Goal: Book appointment/travel/reservation

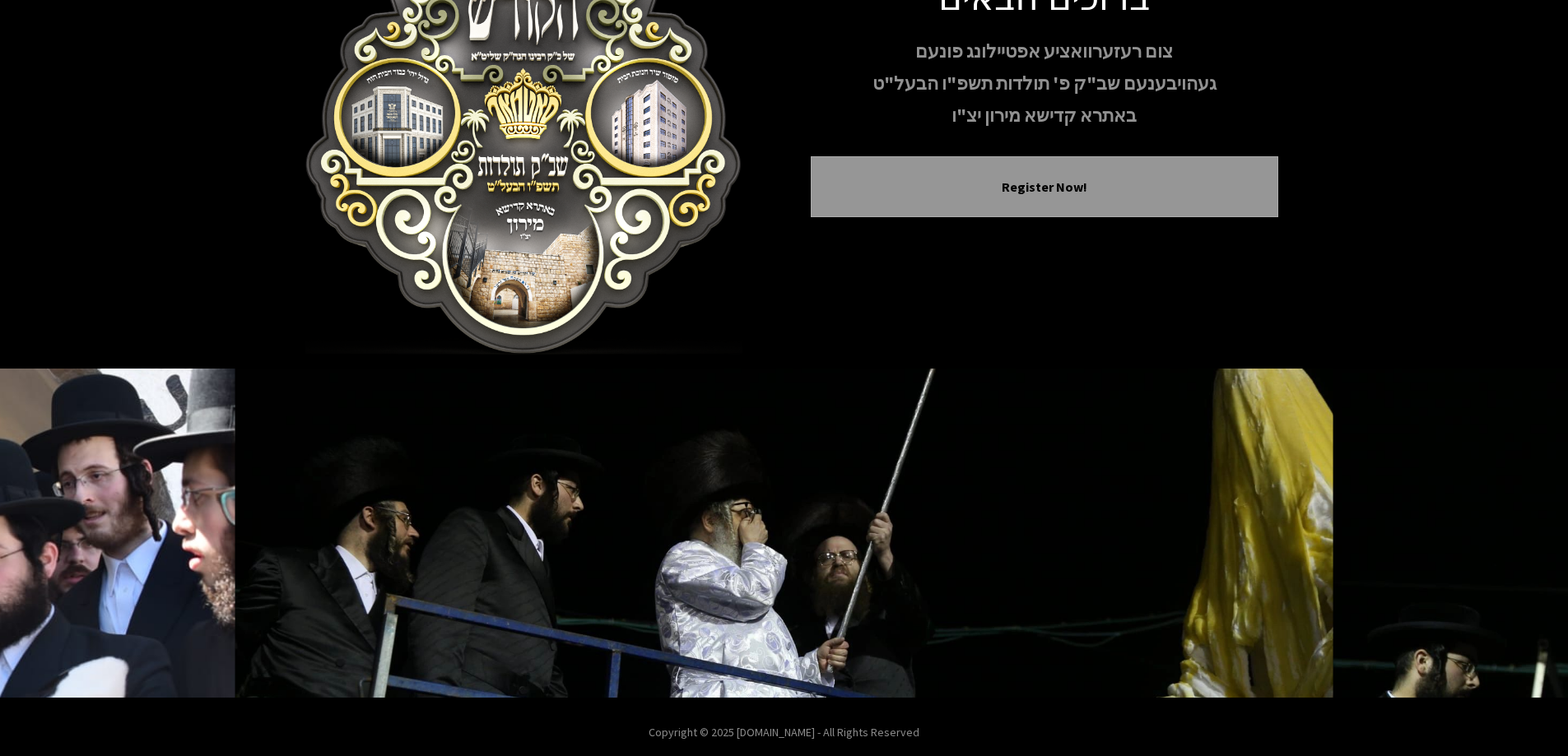
scroll to position [163, 0]
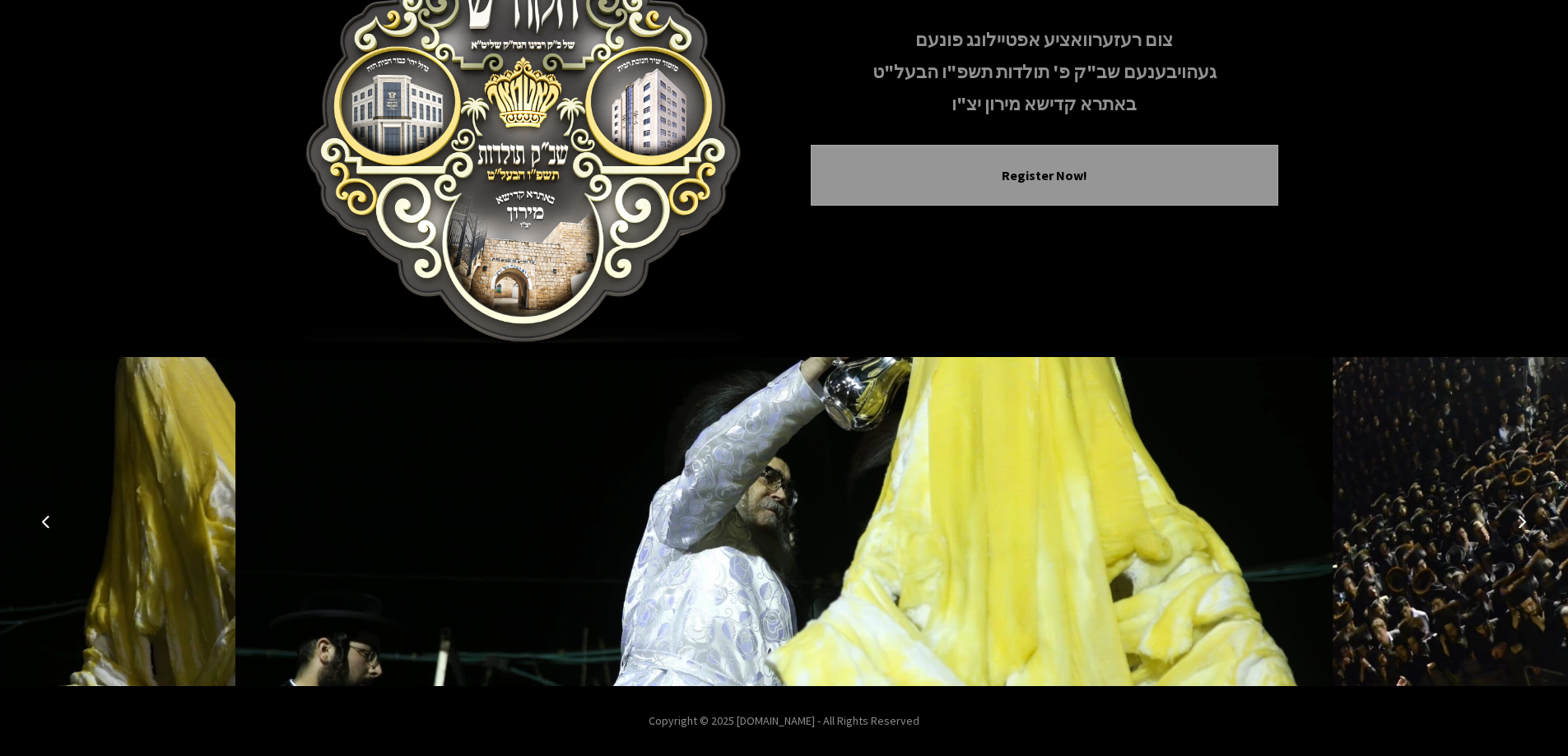
click at [41, 511] on button "Previous image" at bounding box center [46, 521] width 40 height 40
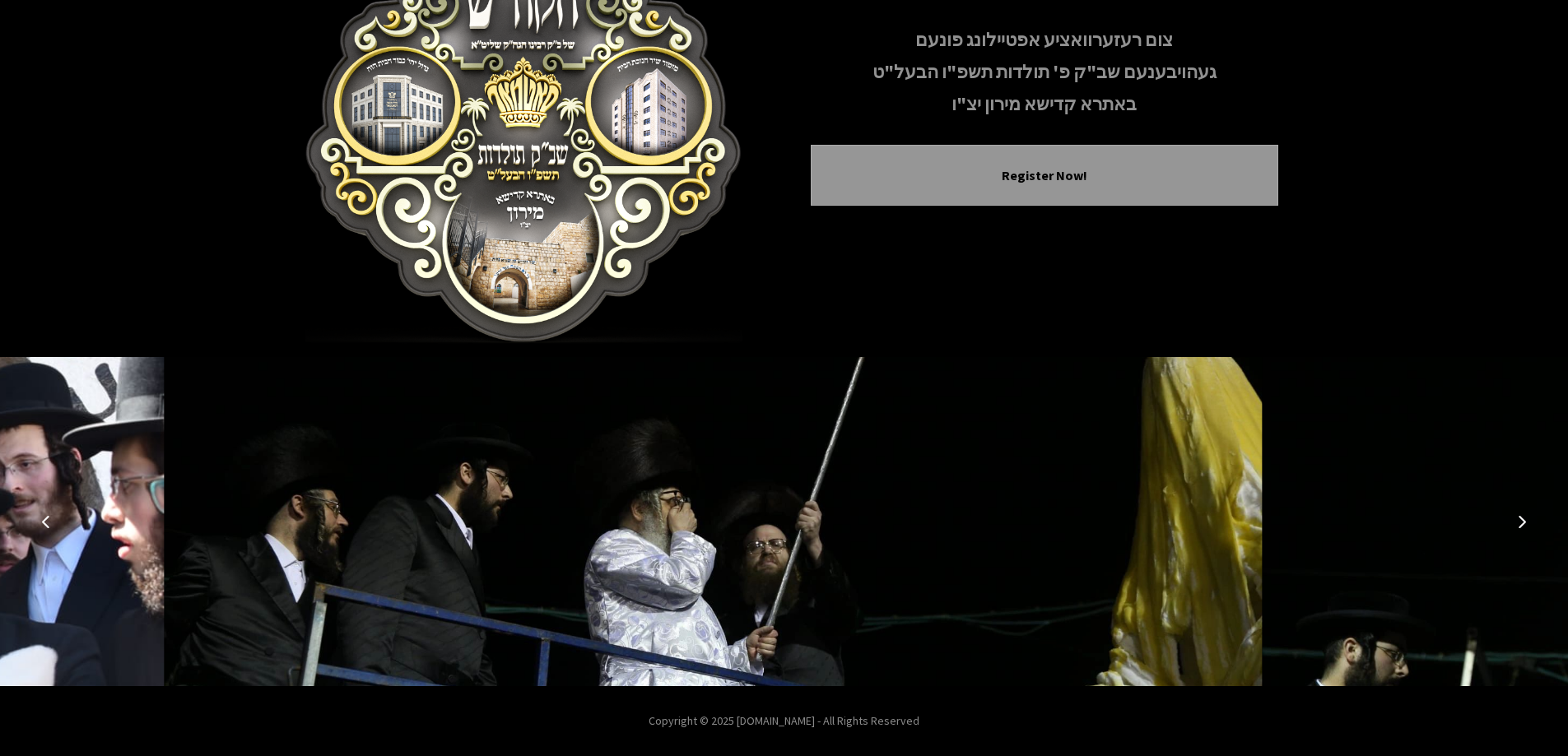
click at [41, 511] on button "Previous image" at bounding box center [46, 521] width 40 height 40
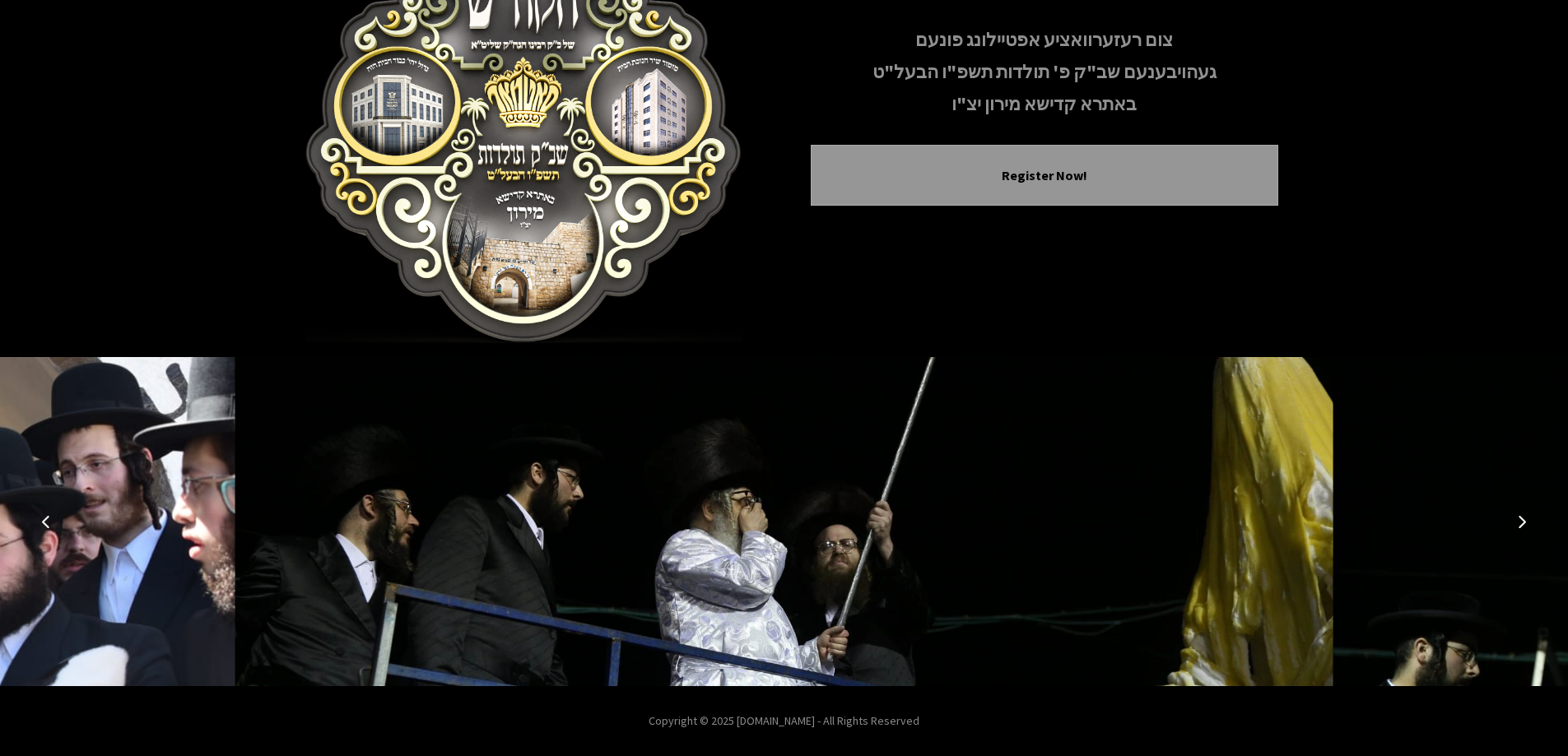
click at [1520, 517] on icon "Next image" at bounding box center [1522, 521] width 13 height 13
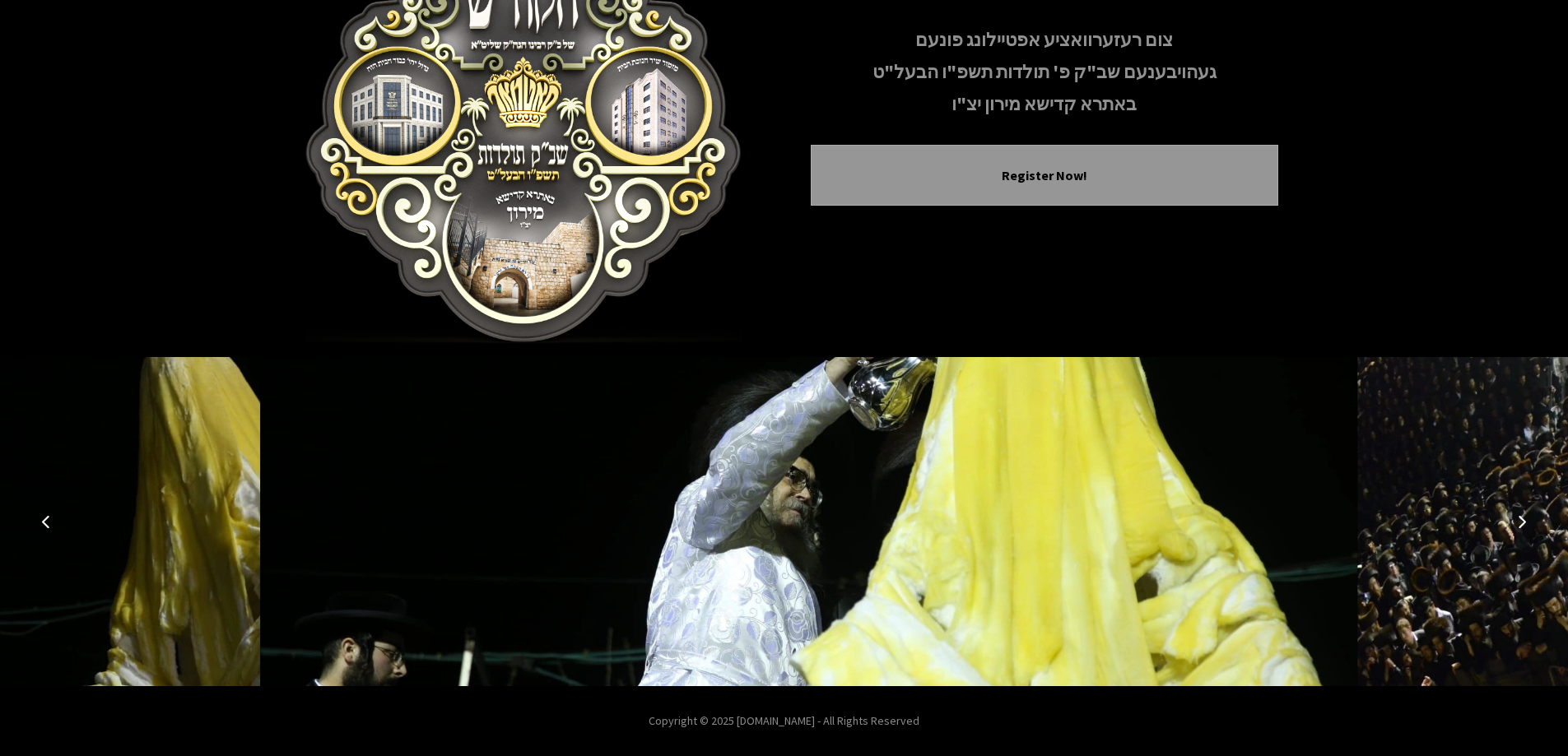
click at [1520, 517] on icon "Next image" at bounding box center [1522, 521] width 13 height 13
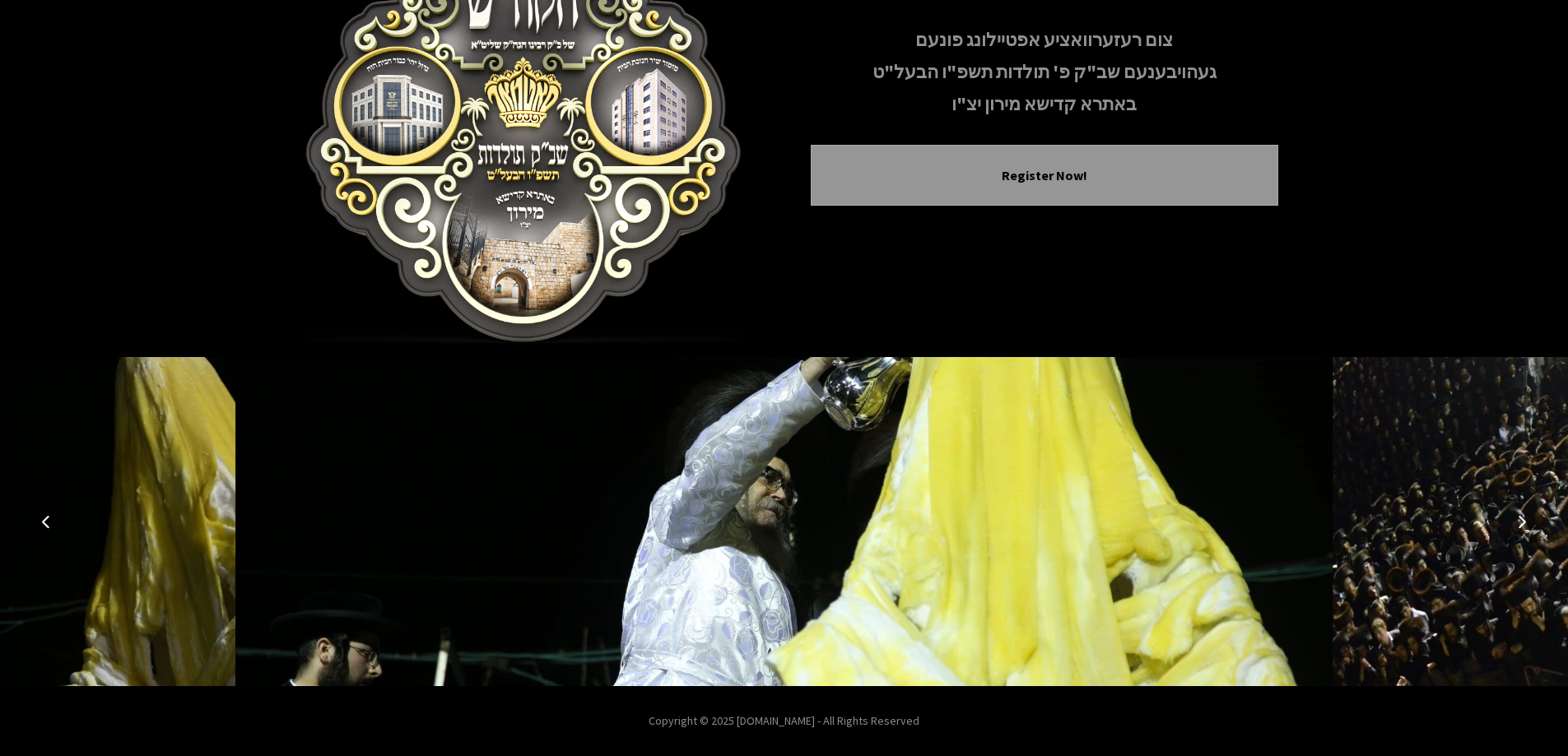
click at [1520, 518] on icon "Next image" at bounding box center [1522, 521] width 13 height 13
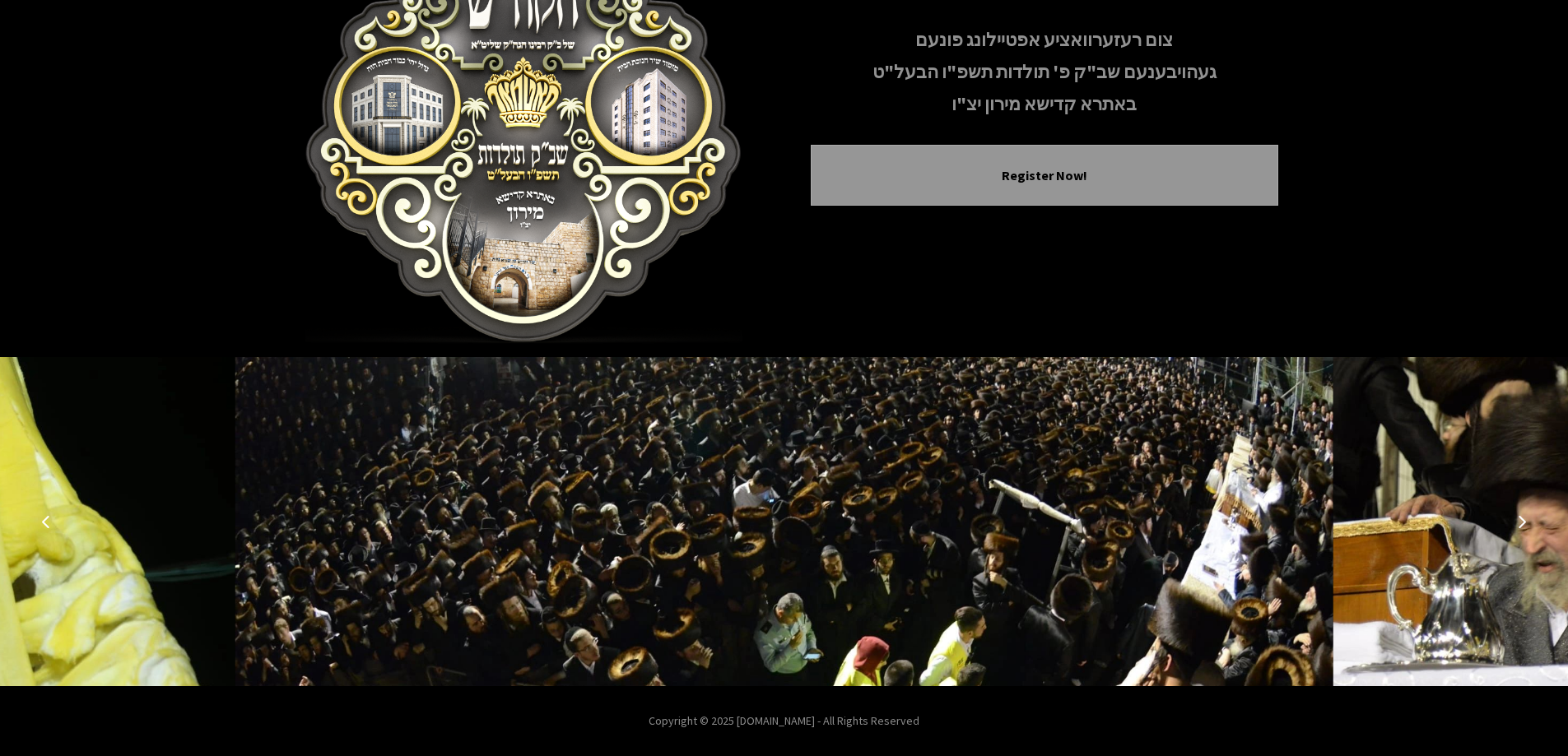
click at [1520, 518] on icon "Next image" at bounding box center [1522, 521] width 13 height 13
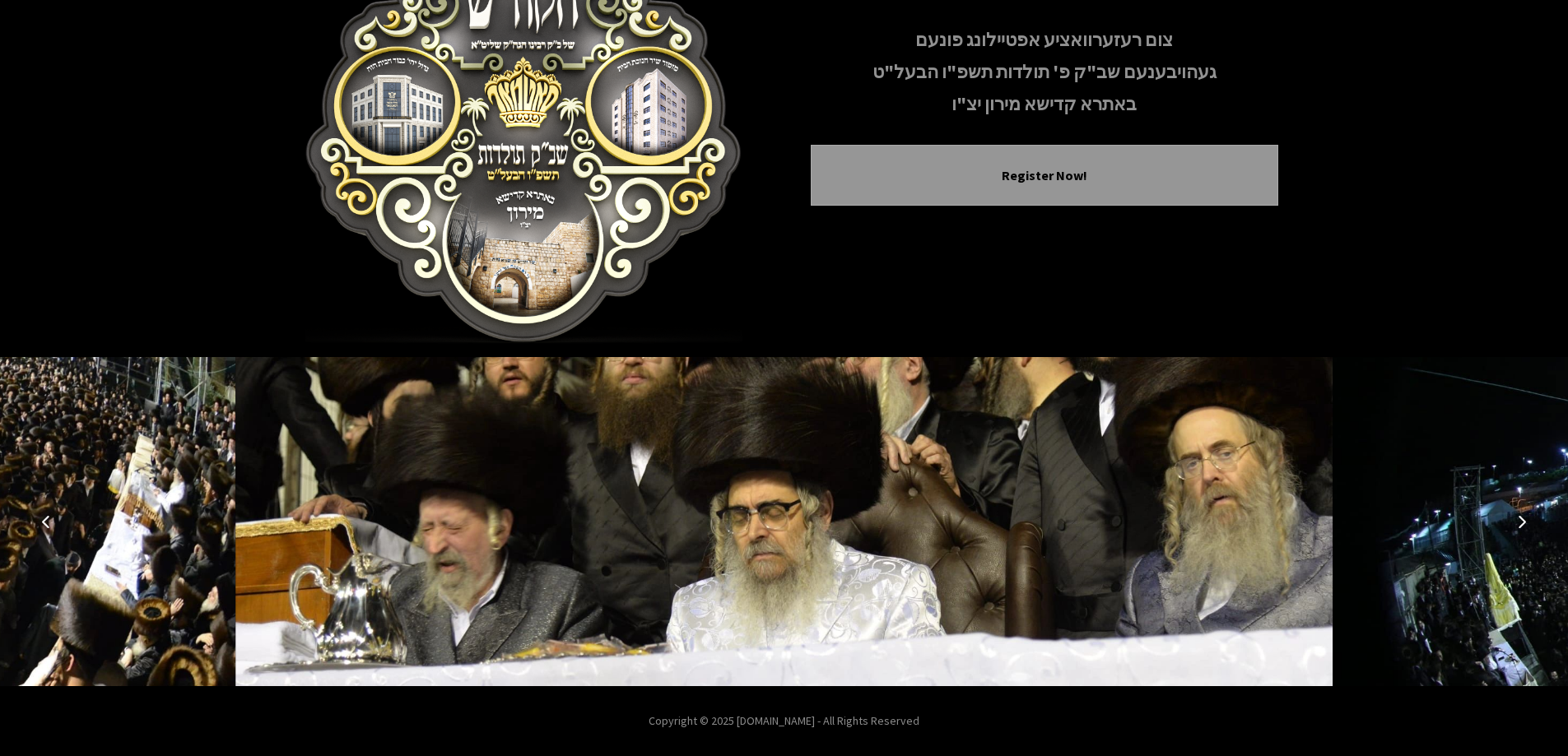
click at [1520, 518] on icon "Next image" at bounding box center [1522, 521] width 13 height 13
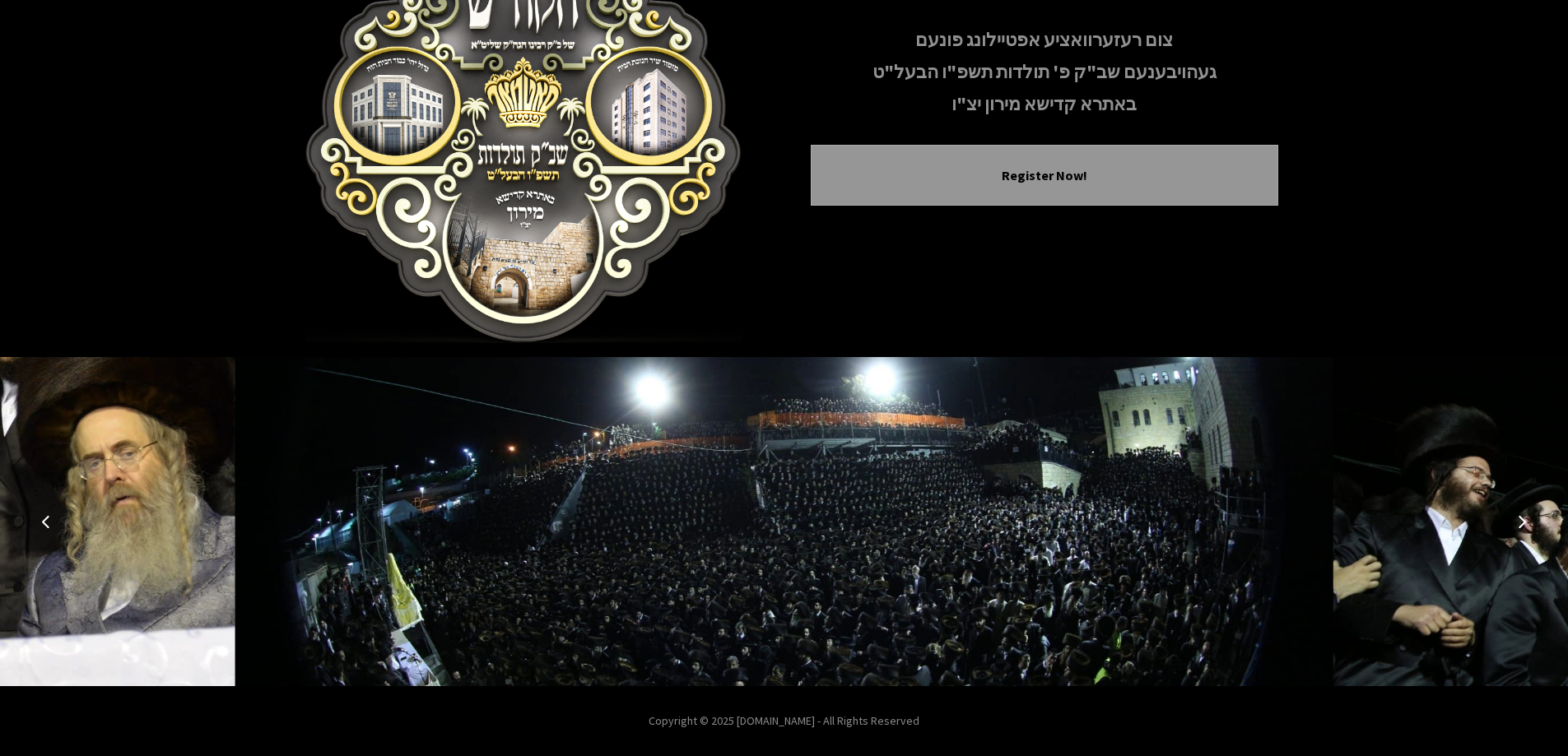
click at [1520, 518] on icon "Next image" at bounding box center [1522, 521] width 13 height 13
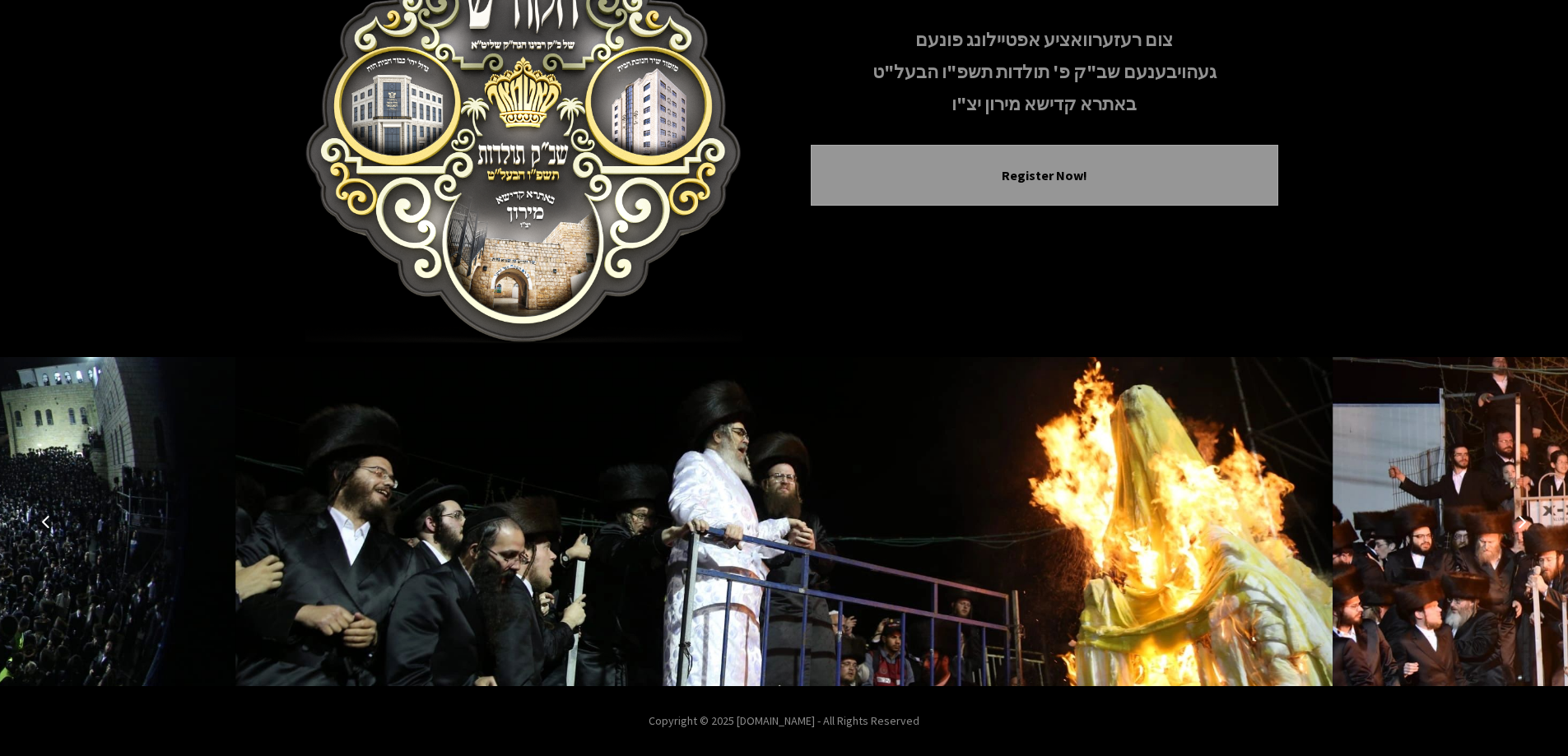
click at [1520, 518] on icon "Next image" at bounding box center [1522, 521] width 13 height 13
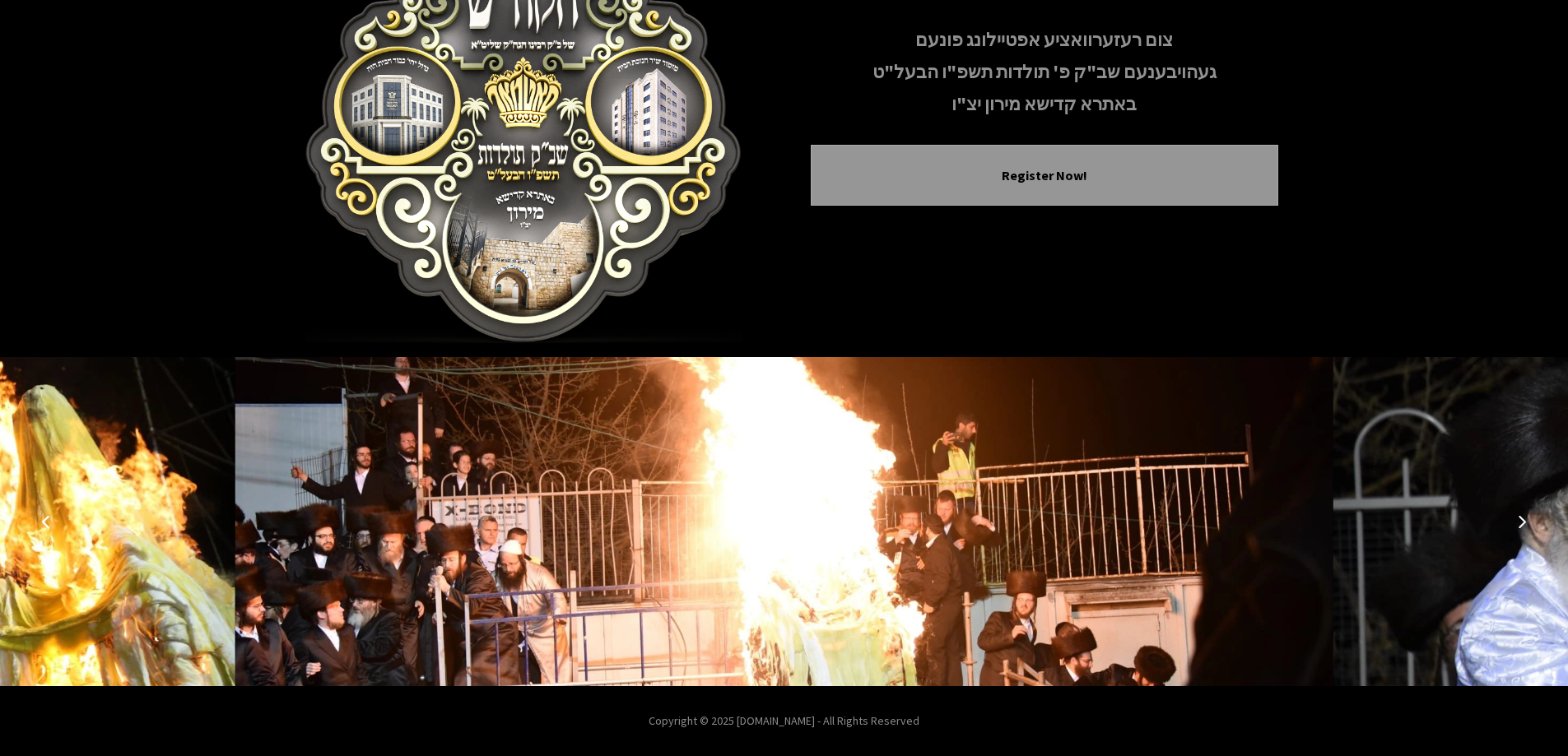
click at [1520, 518] on icon "Next image" at bounding box center [1522, 521] width 13 height 13
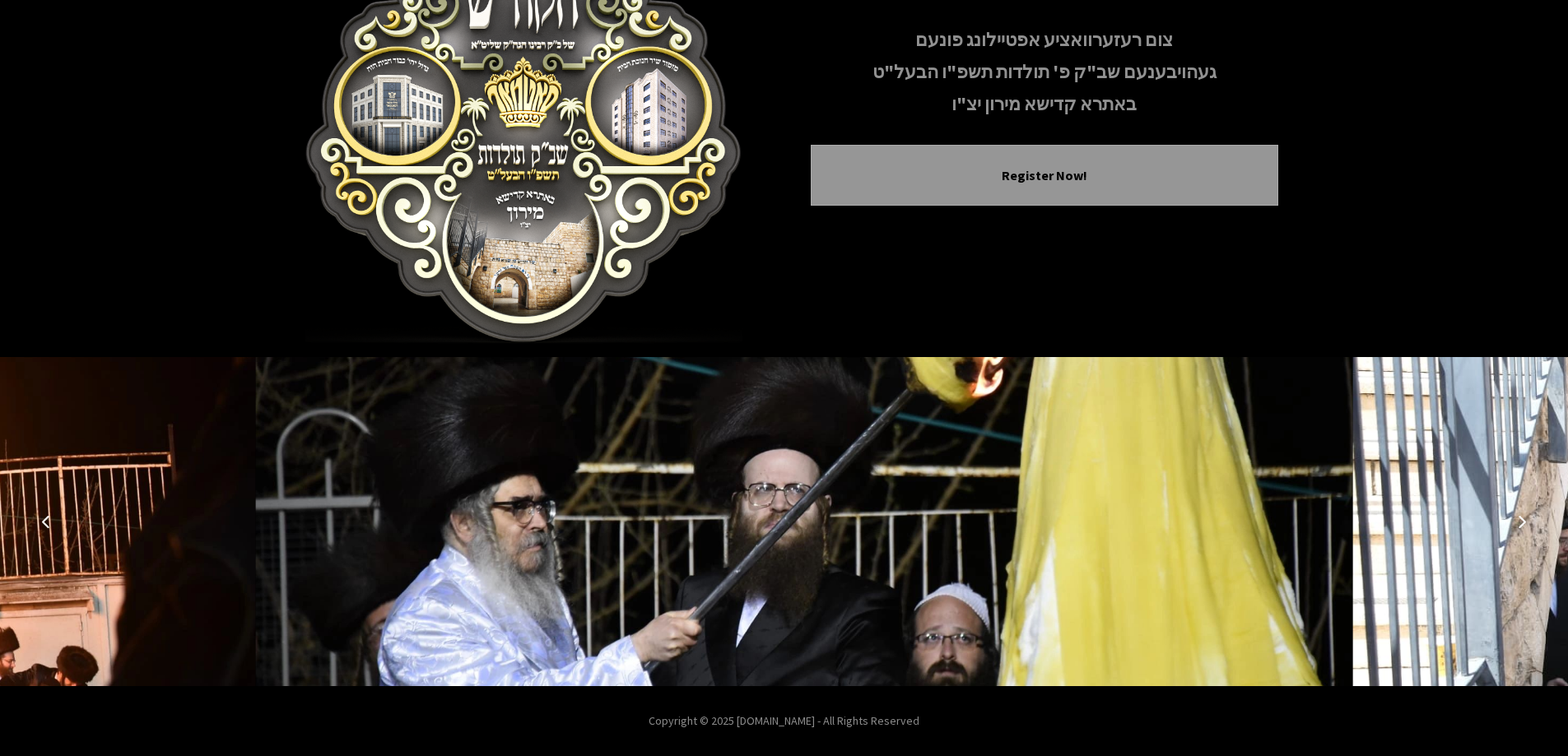
click at [1520, 518] on icon "Next image" at bounding box center [1522, 521] width 13 height 13
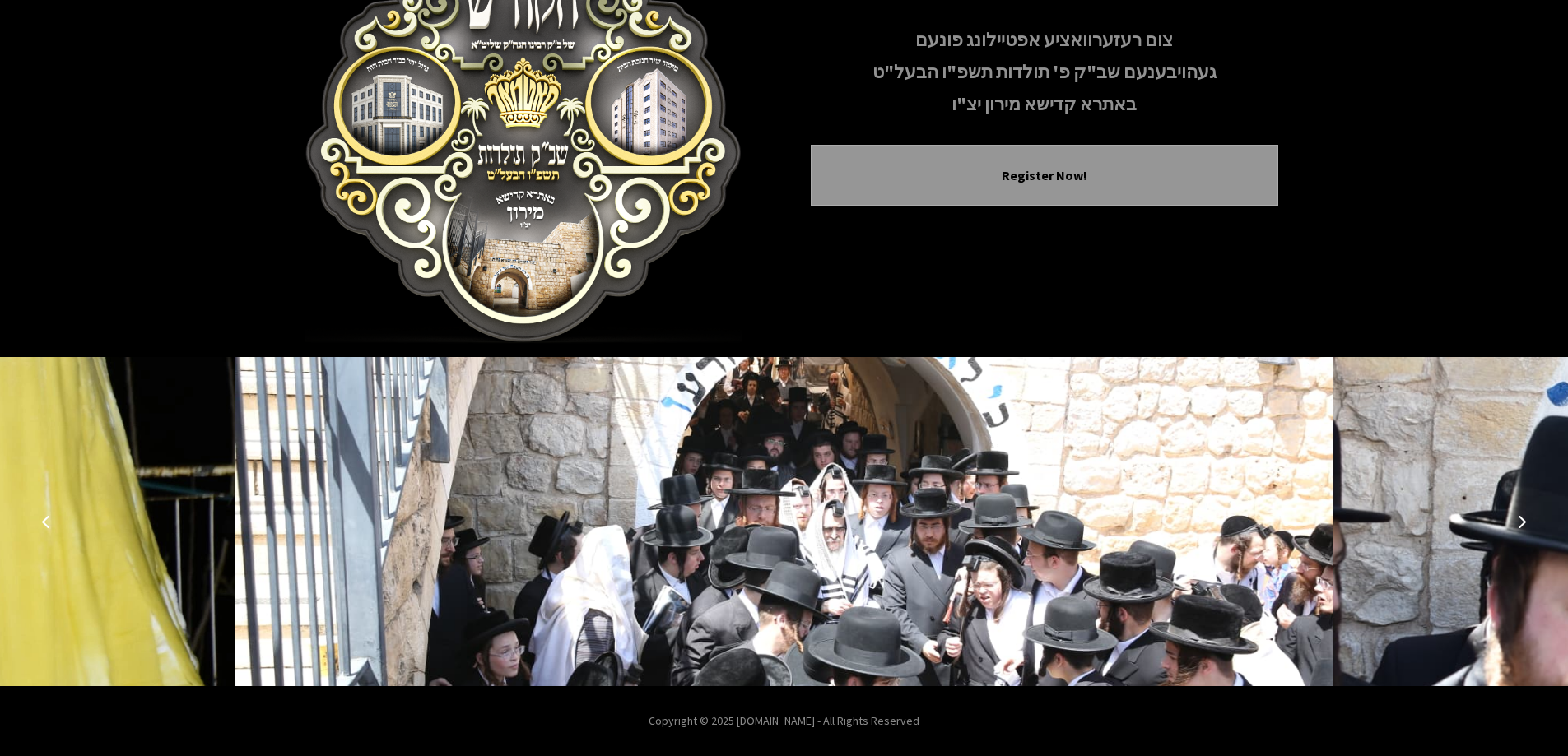
click at [1520, 518] on icon "Next image" at bounding box center [1522, 521] width 13 height 13
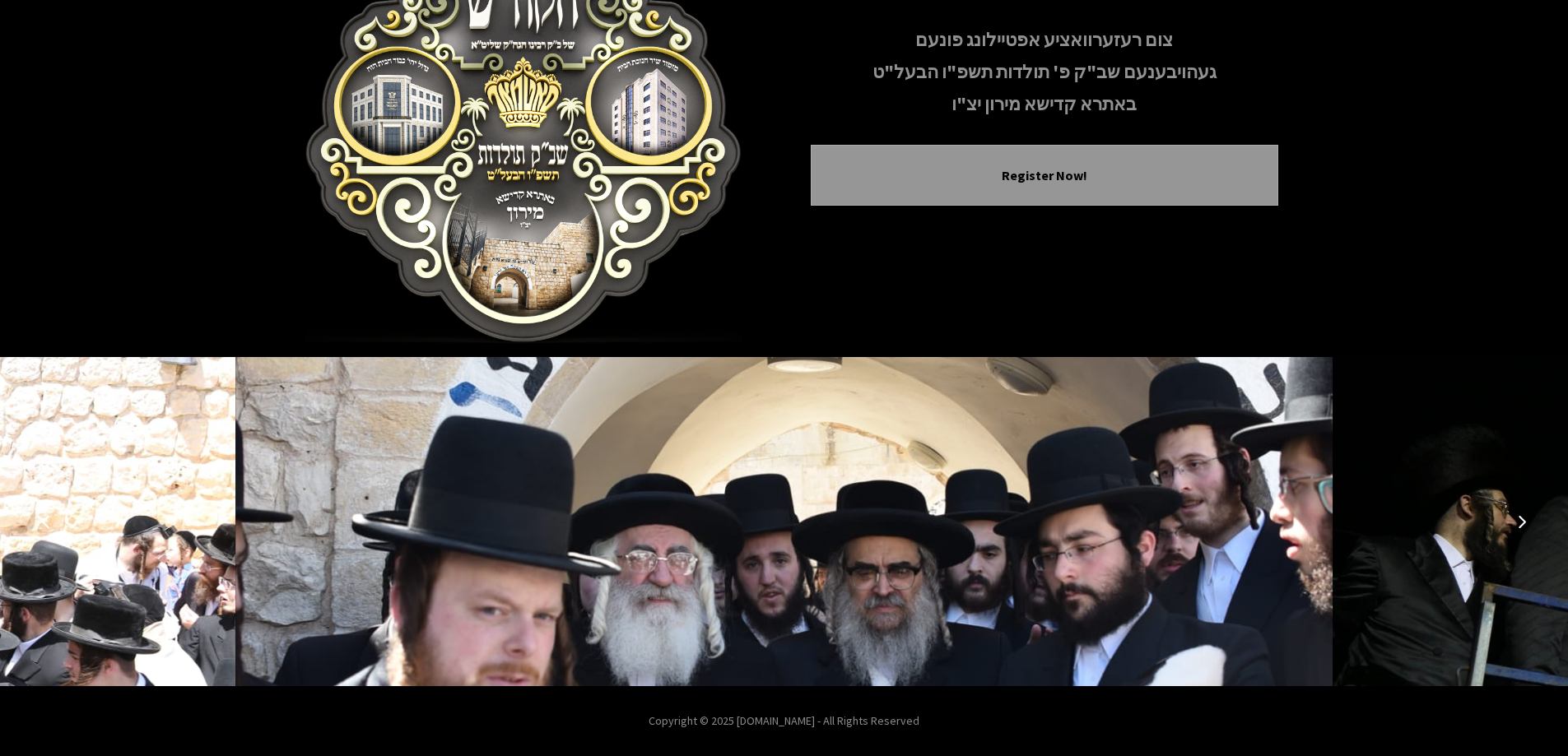
click at [1520, 518] on icon "Next image" at bounding box center [1522, 521] width 13 height 13
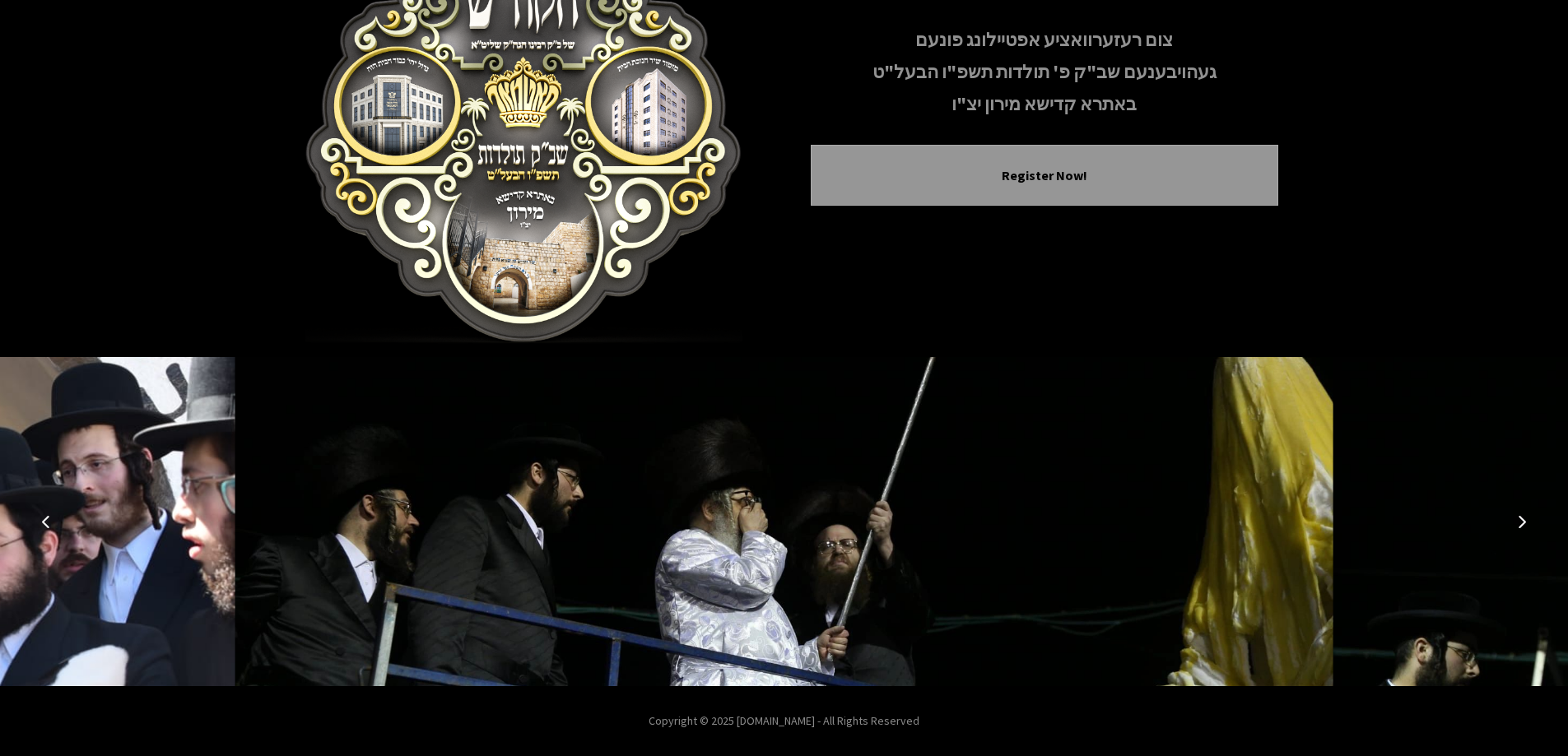
click at [1520, 519] on icon "Next image" at bounding box center [1522, 521] width 13 height 13
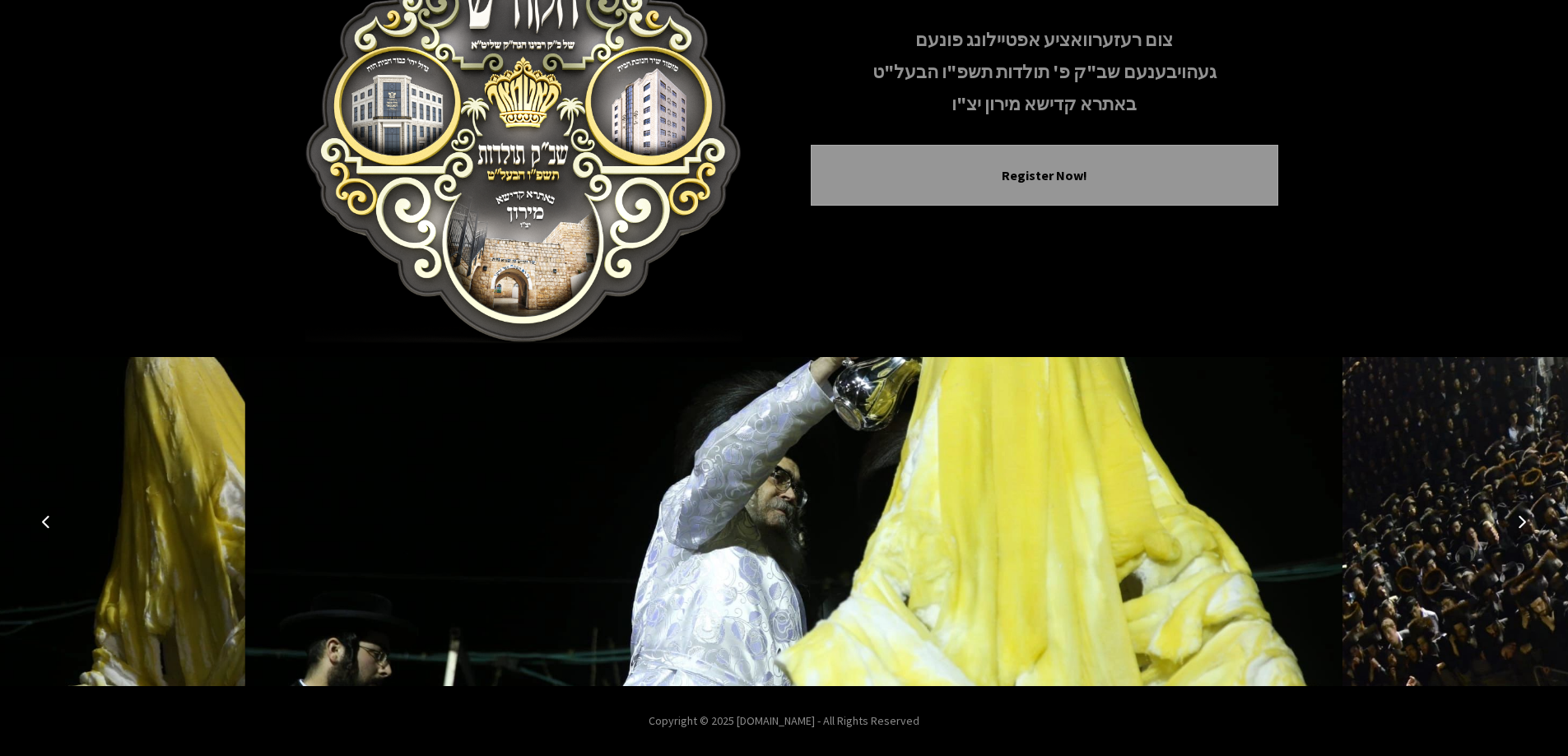
click at [1520, 519] on icon "Next image" at bounding box center [1522, 521] width 13 height 13
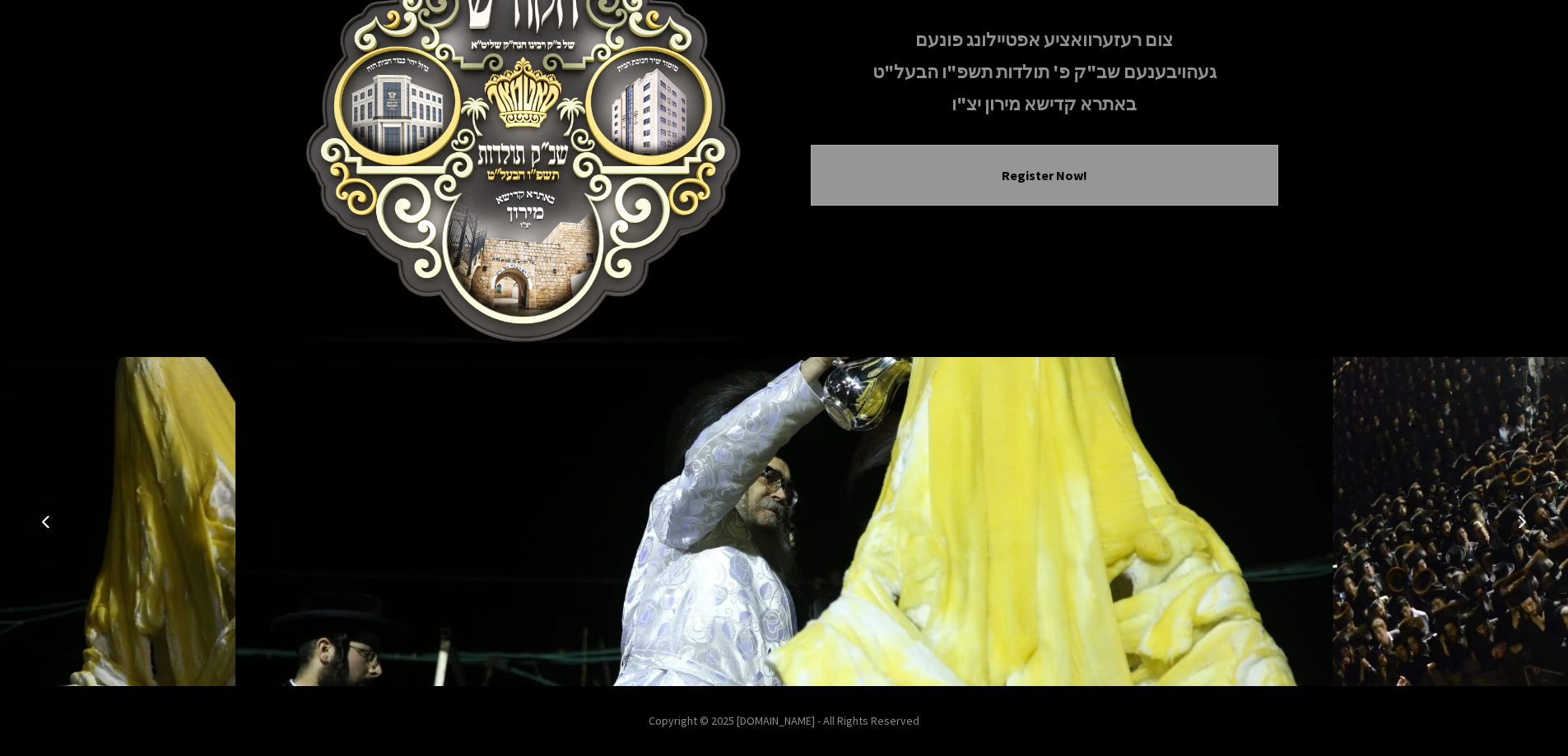
click at [1520, 519] on icon "Next image" at bounding box center [1522, 521] width 13 height 13
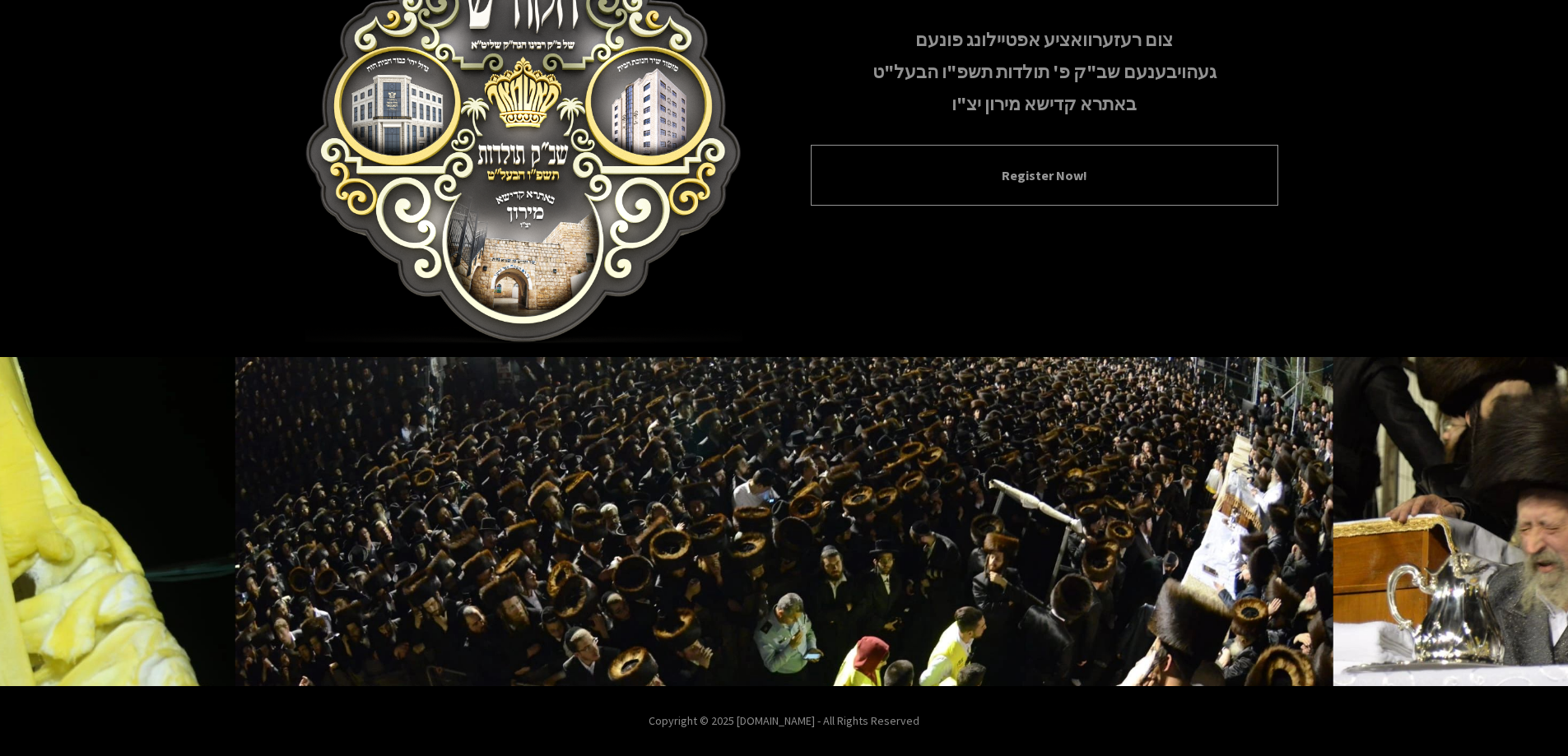
click at [1052, 181] on button "Register Now!" at bounding box center [1044, 174] width 426 height 20
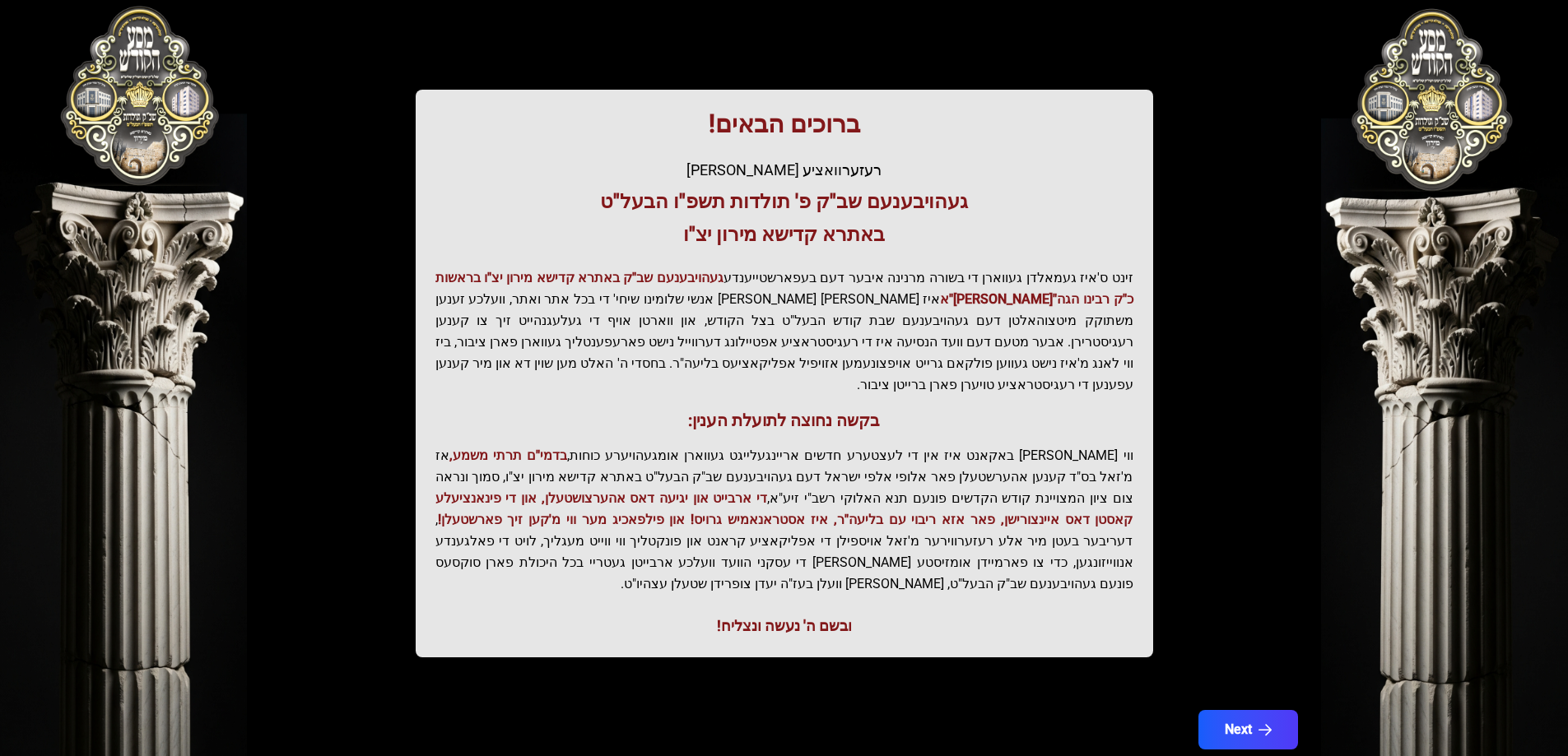
scroll to position [197, 0]
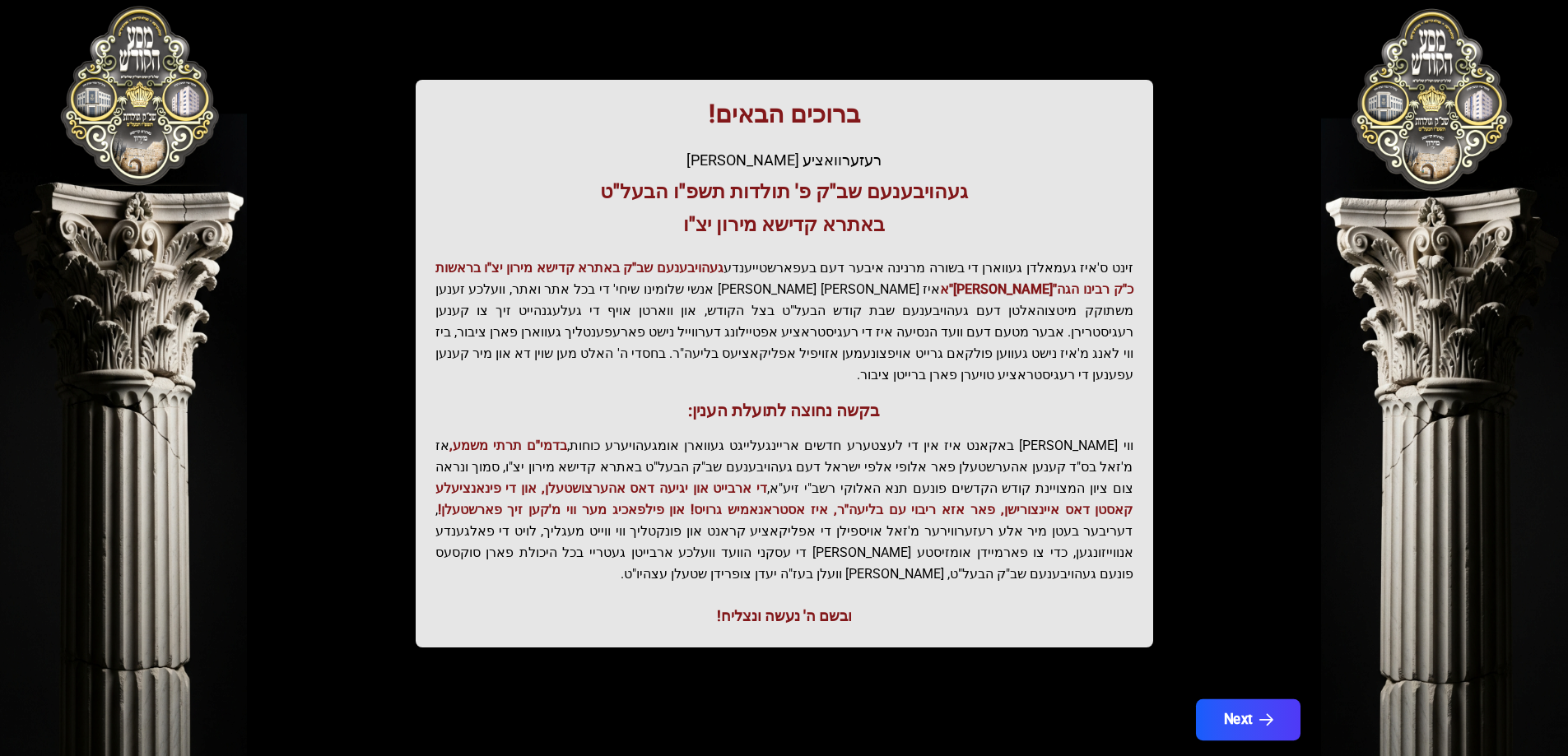
click at [1241, 699] on button "Next" at bounding box center [1246, 720] width 105 height 41
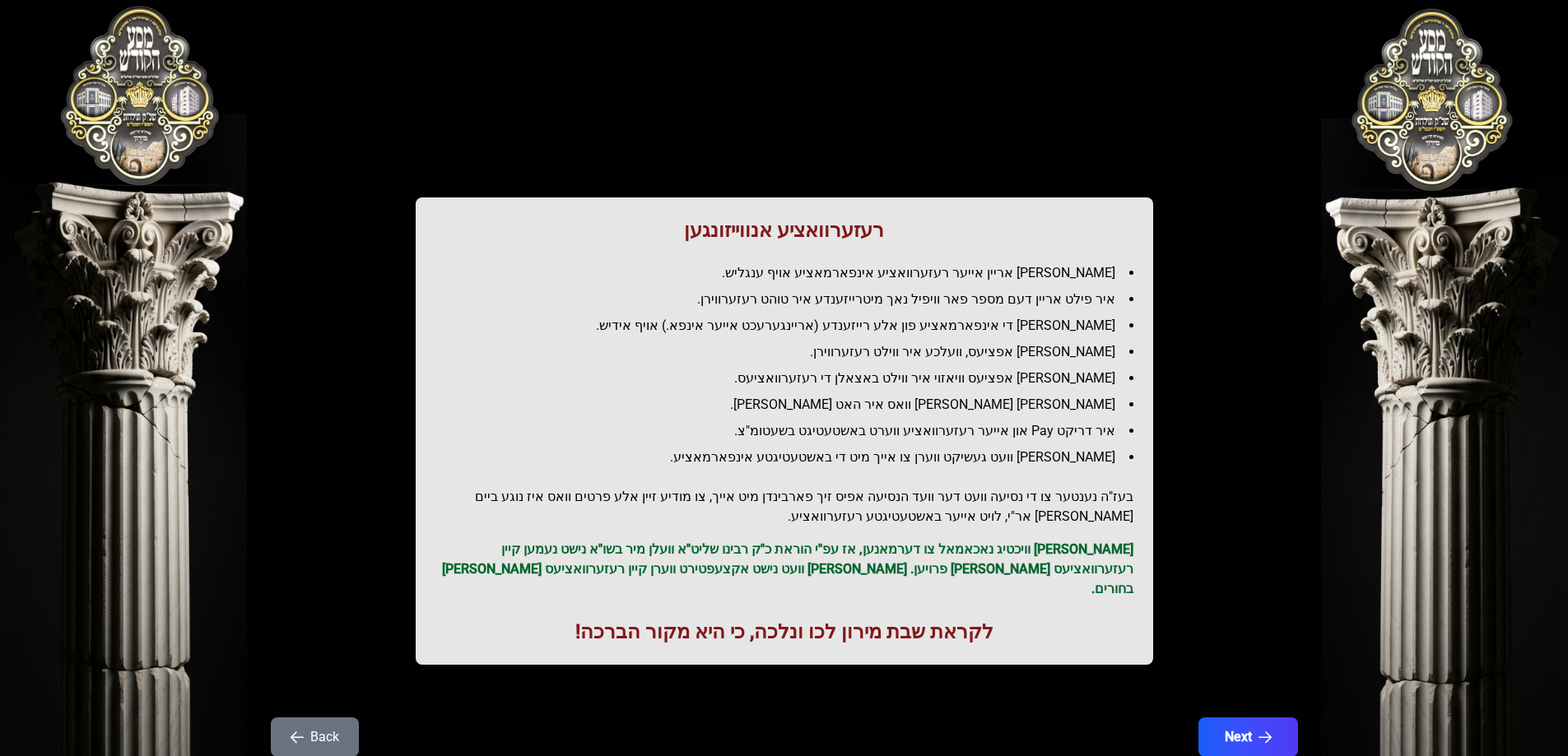
scroll to position [41, 0]
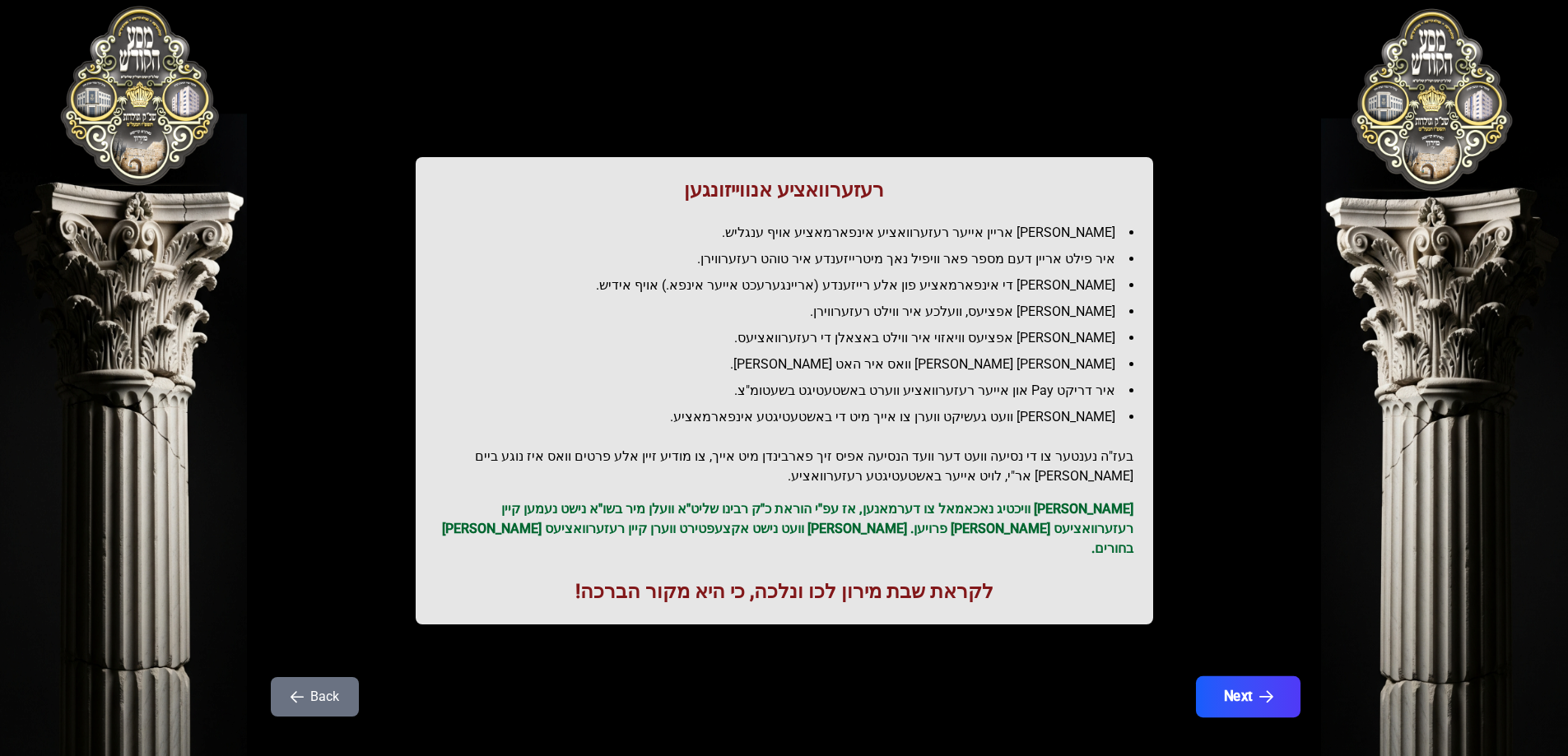
click at [1271, 676] on button "Next" at bounding box center [1246, 697] width 105 height 41
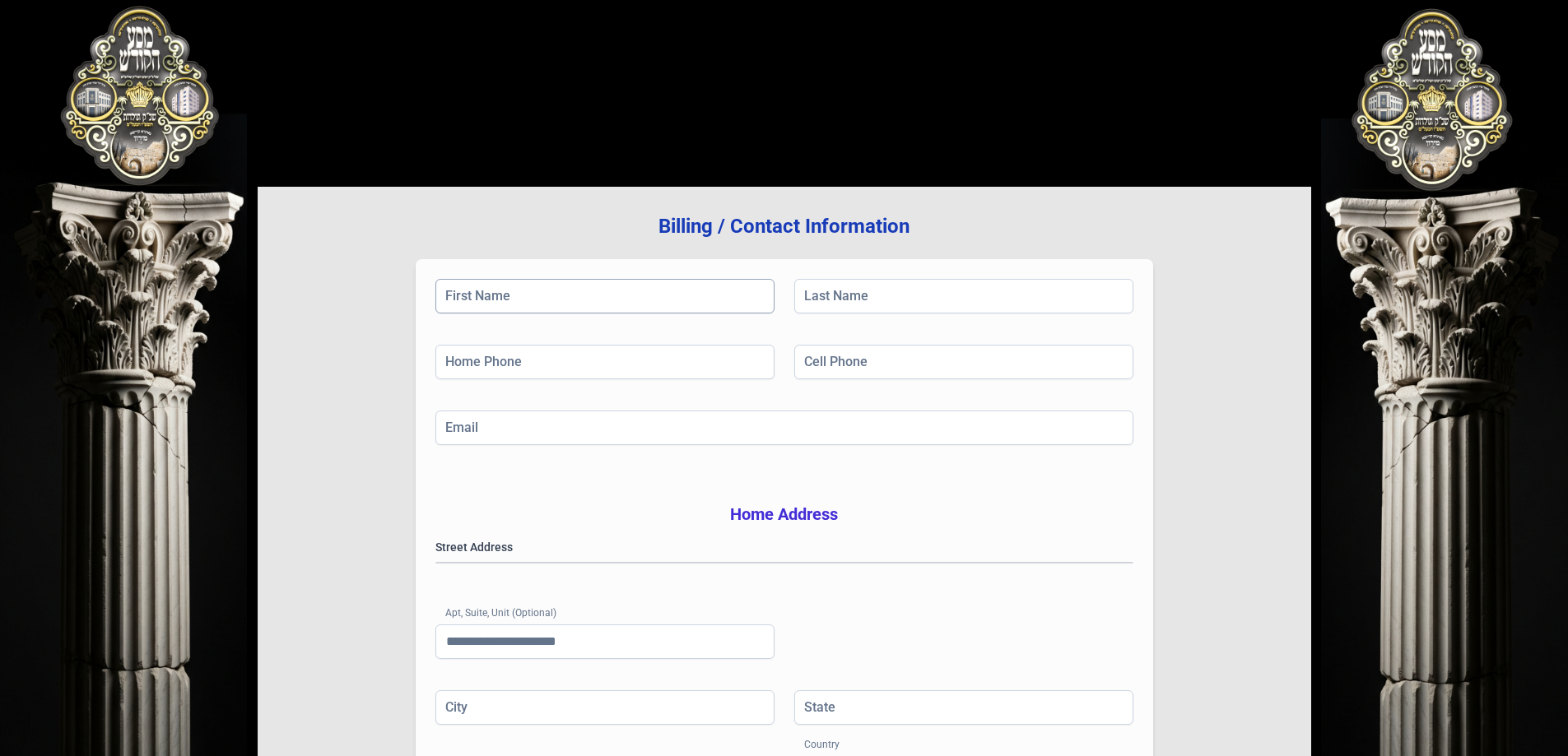
scroll to position [0, 0]
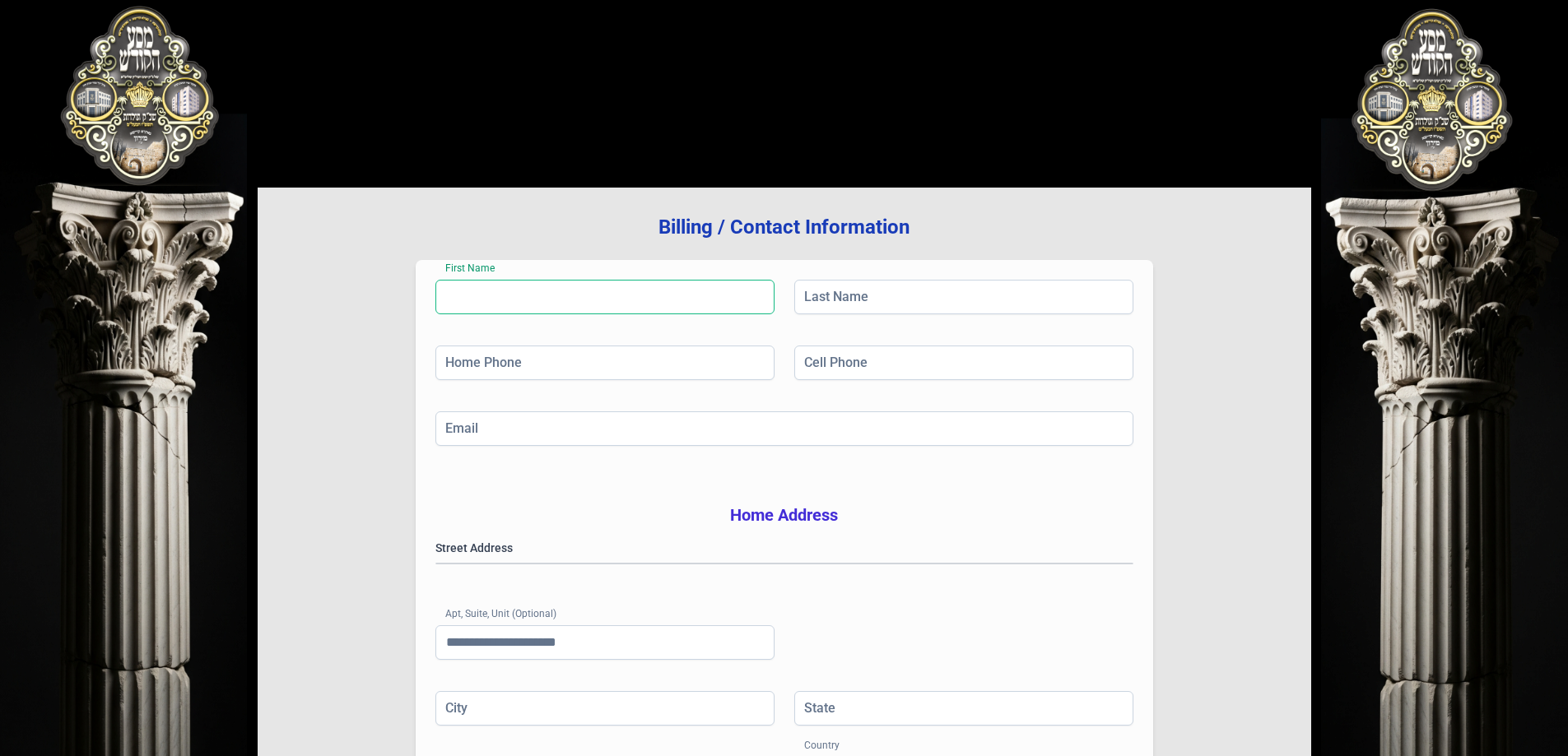
click at [514, 297] on input "First Name" at bounding box center [605, 297] width 339 height 35
type input "*******"
click at [909, 300] on input "Last Name" at bounding box center [964, 297] width 339 height 35
type input "**********"
click at [526, 371] on input "Home Phone" at bounding box center [605, 363] width 339 height 35
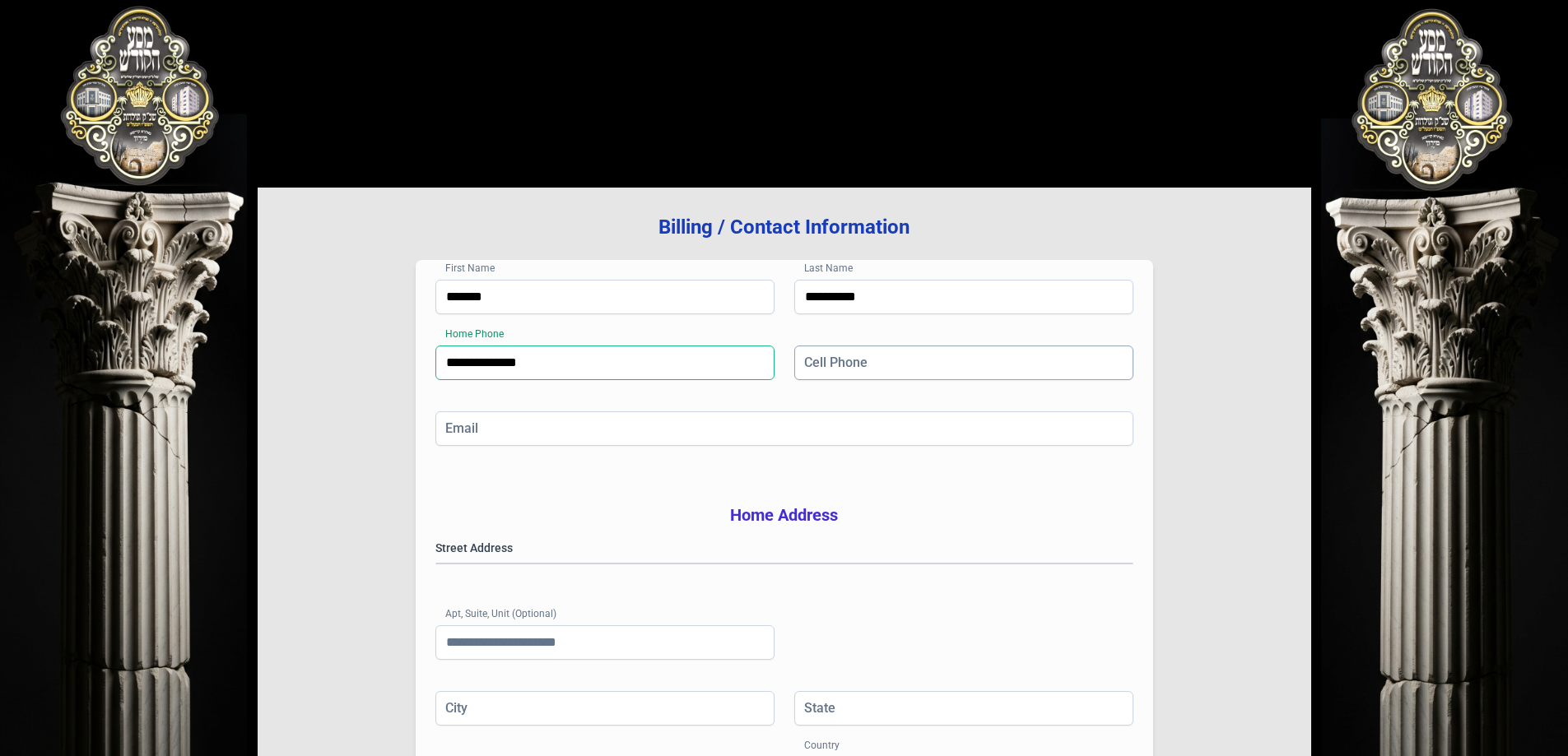
type input "**********"
click at [903, 368] on input "Cell Phone" at bounding box center [964, 363] width 339 height 35
type input "**********"
click at [805, 420] on input "Email" at bounding box center [784, 428] width 698 height 35
type input "**********"
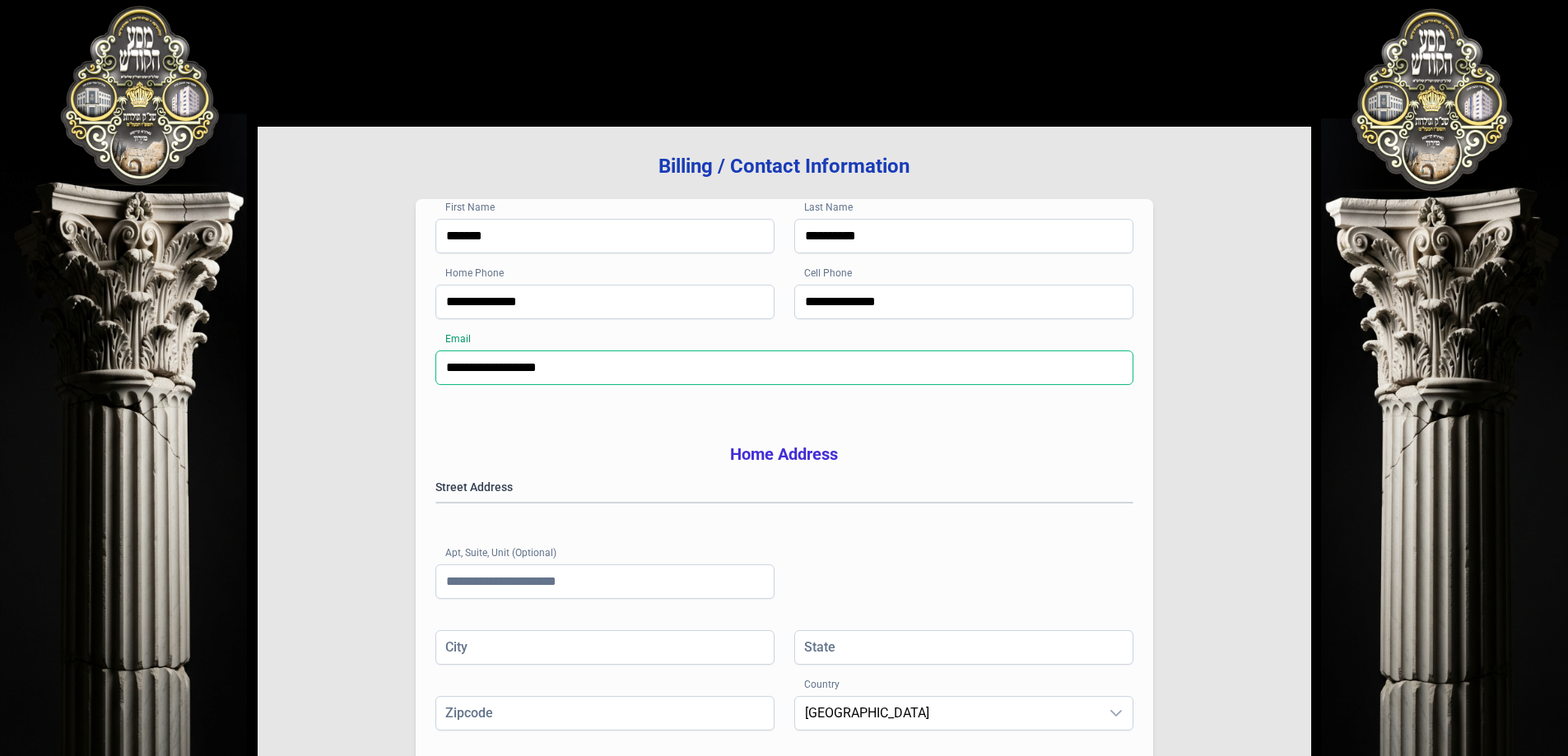
scroll to position [165, 0]
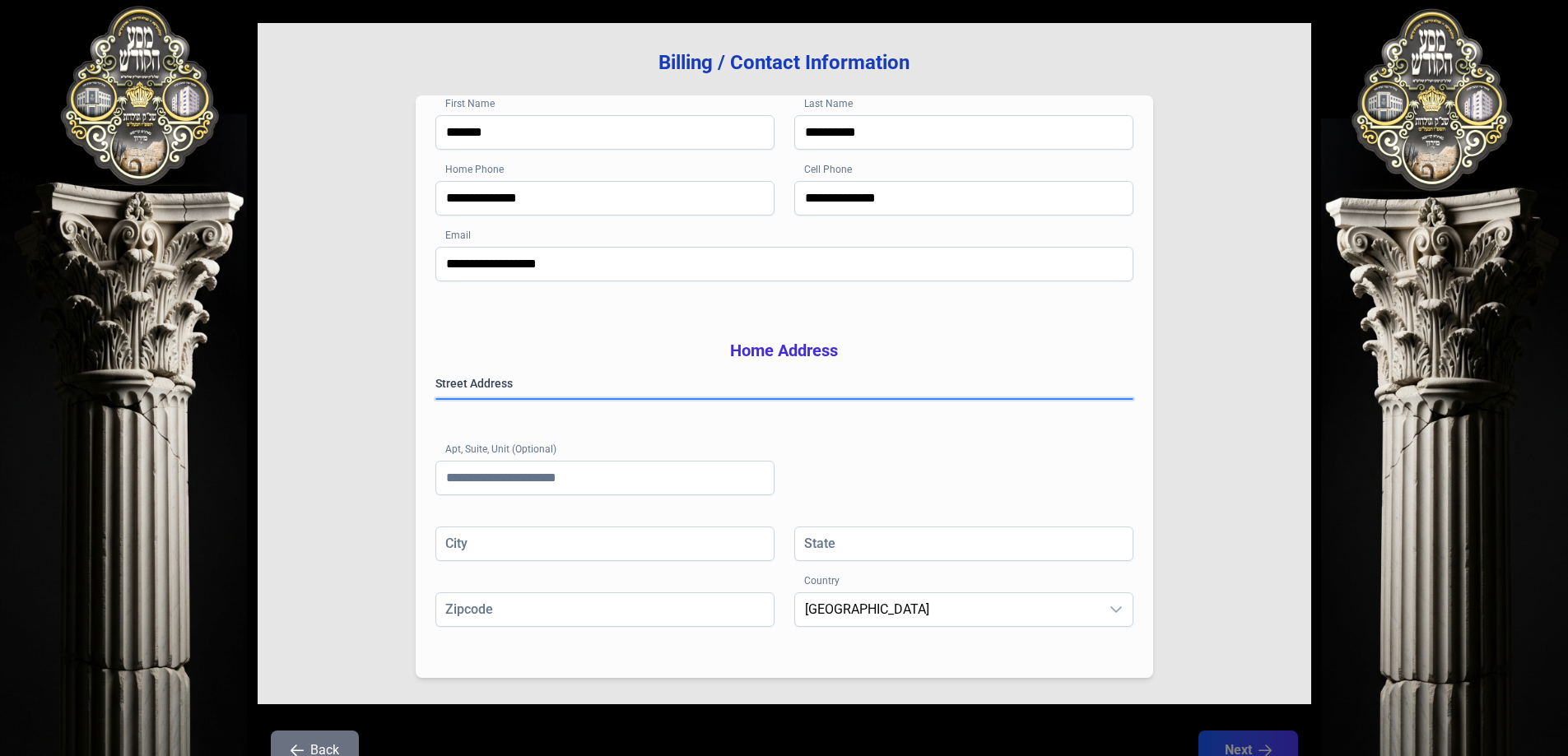
click at [437, 399] on gmp-place-autocomplete at bounding box center [437, 399] width 0 height 0
type input "**********"
type input "**"
type input "*********"
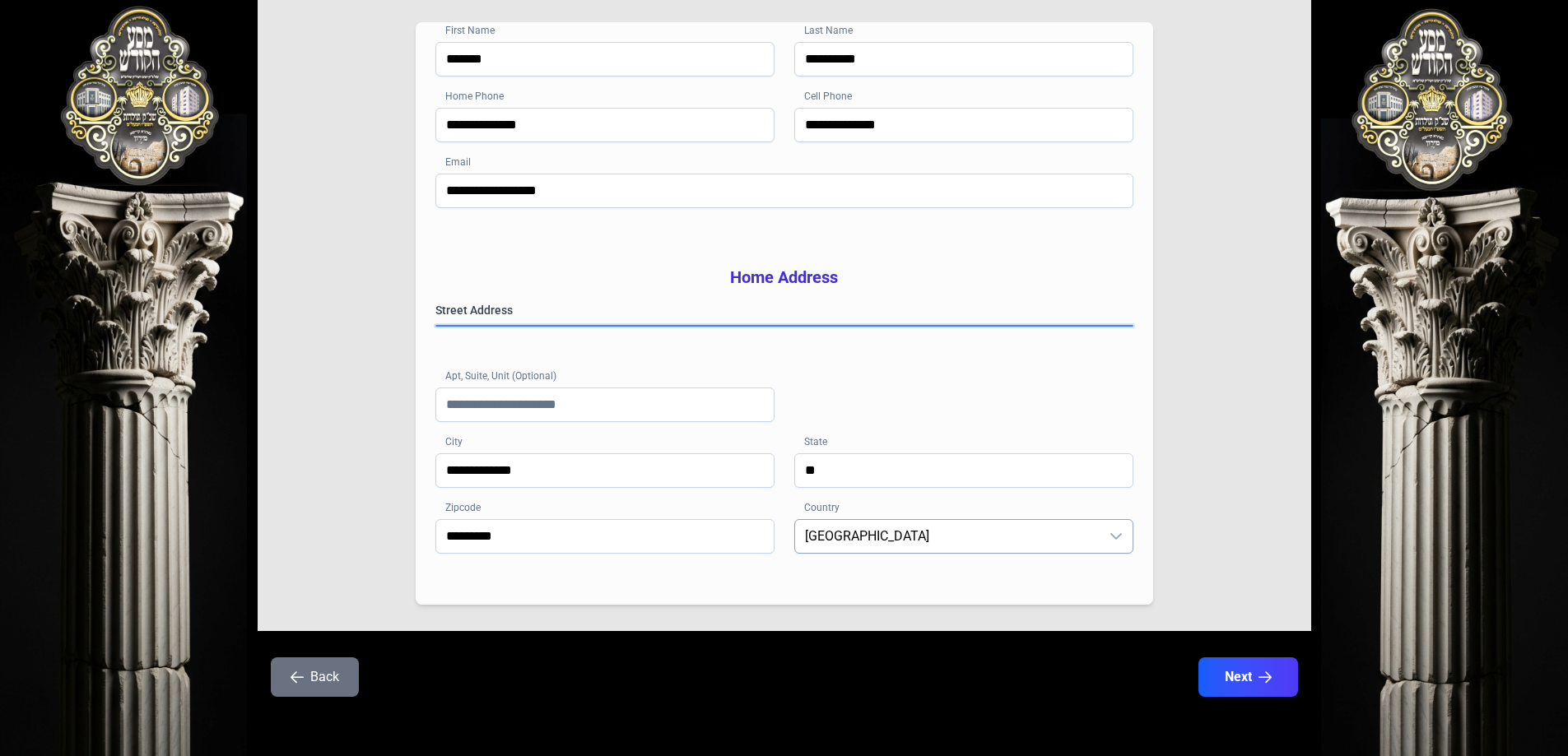
scroll to position [262, 0]
click at [1242, 674] on button "Next" at bounding box center [1246, 677] width 105 height 41
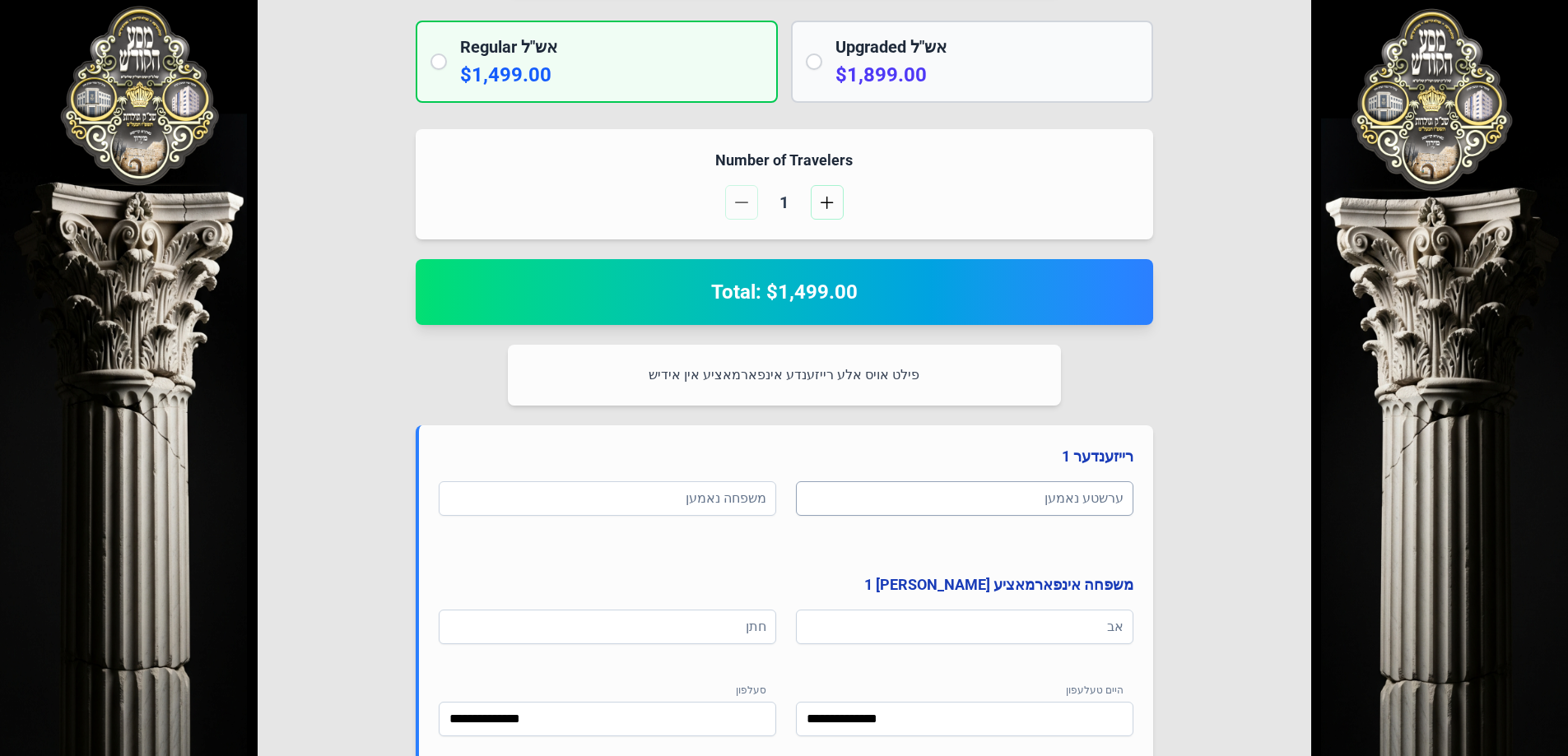
scroll to position [411, 0]
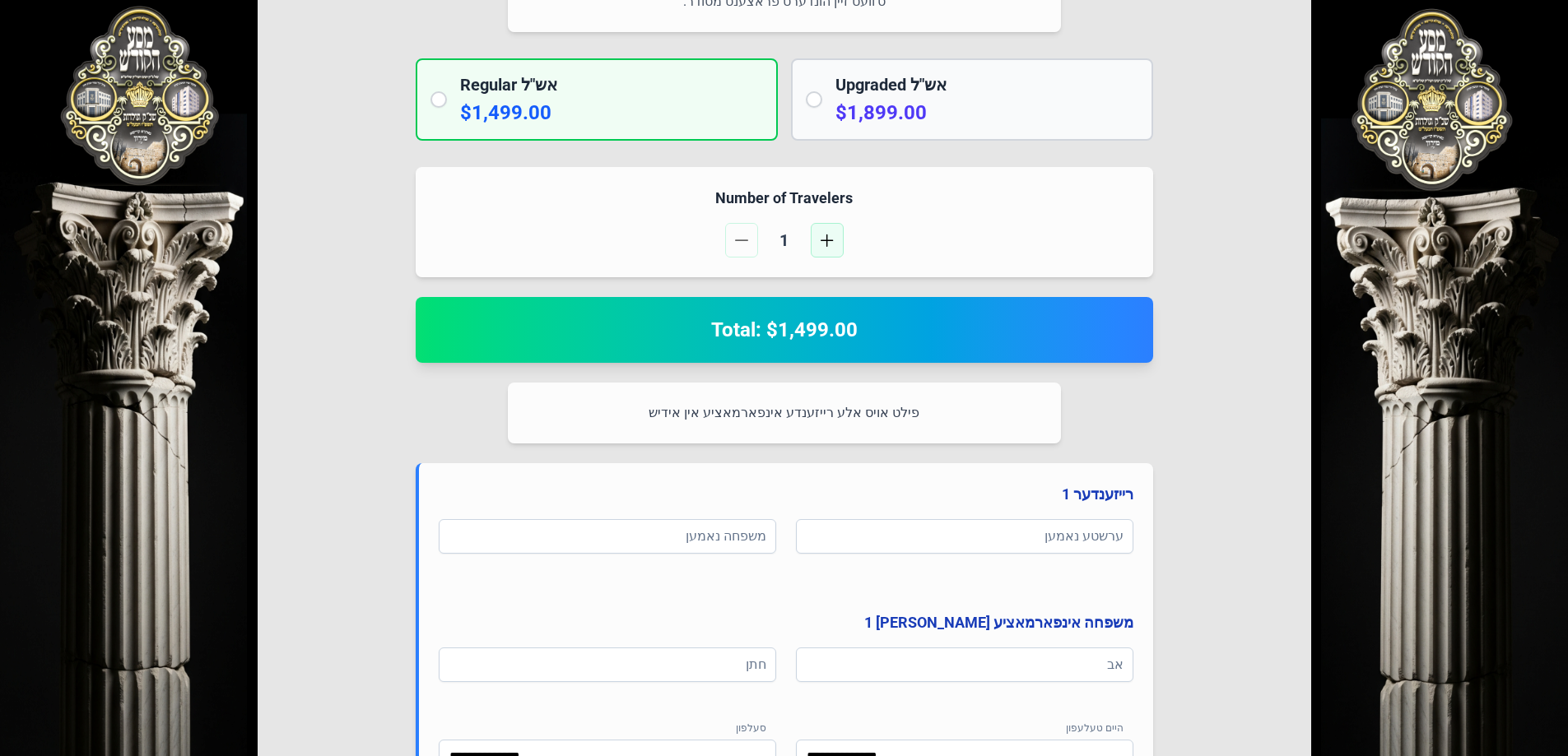
click at [817, 239] on button "button" at bounding box center [827, 240] width 33 height 35
click at [735, 238] on span "button" at bounding box center [741, 240] width 13 height 13
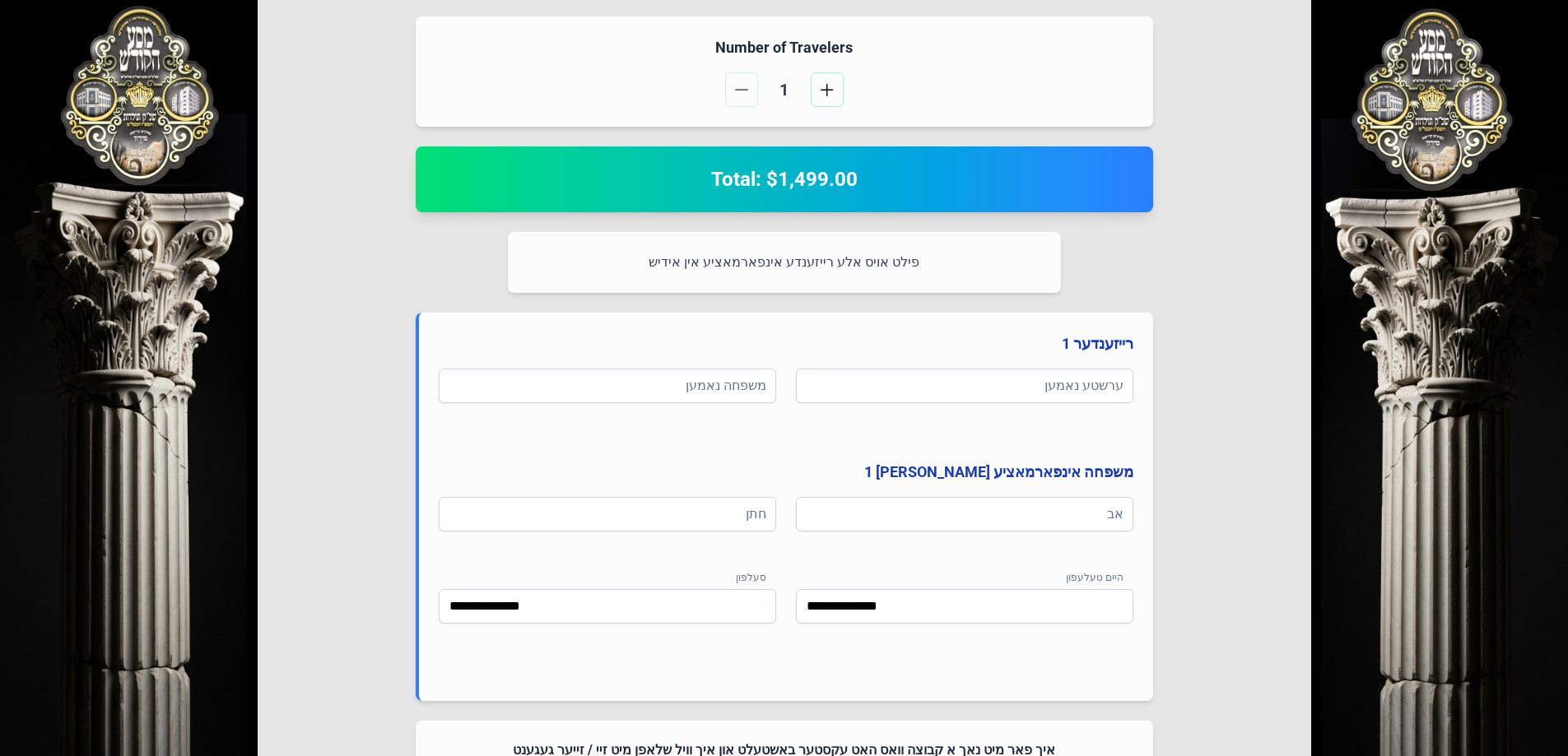
scroll to position [576, 0]
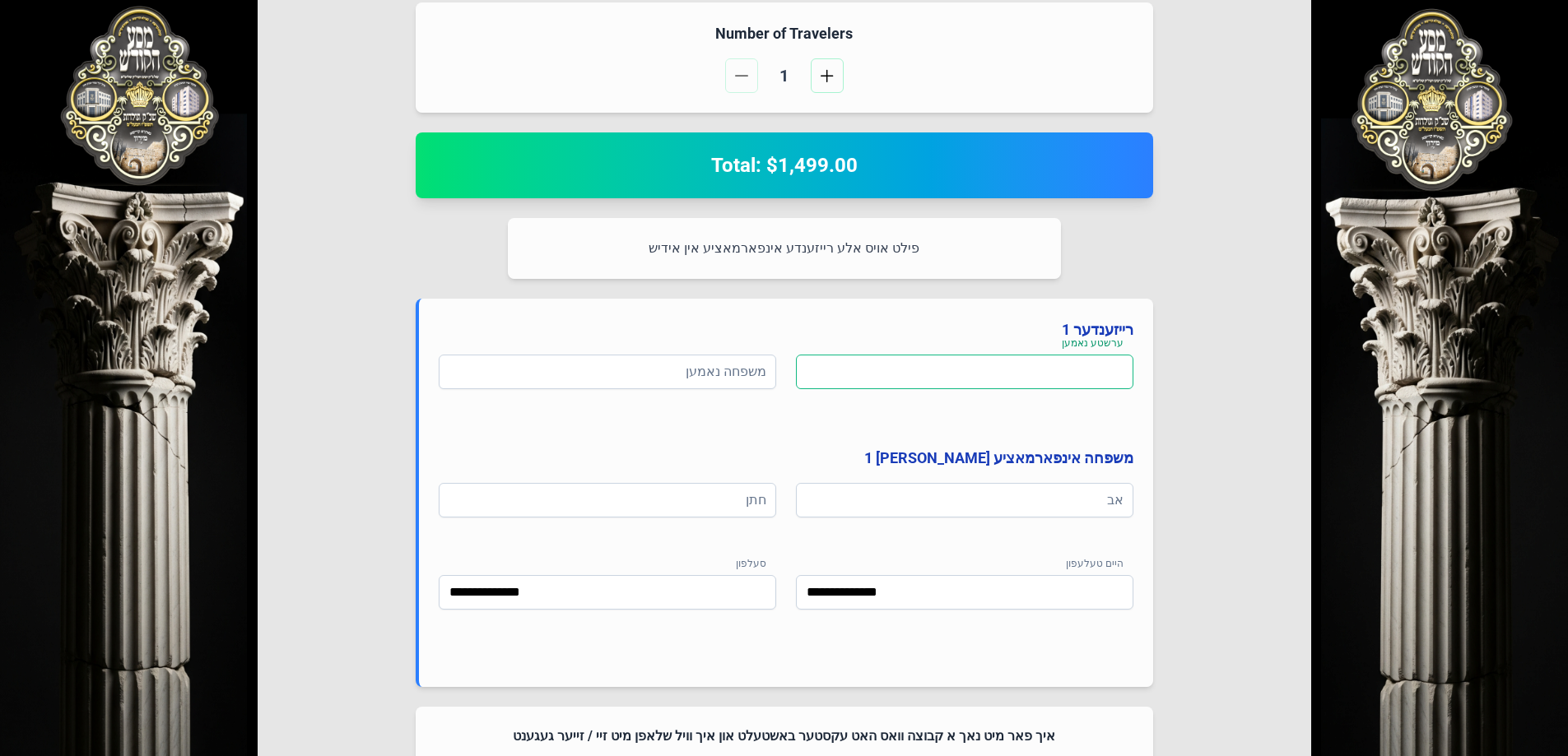
click at [960, 376] on input at bounding box center [965, 371] width 338 height 35
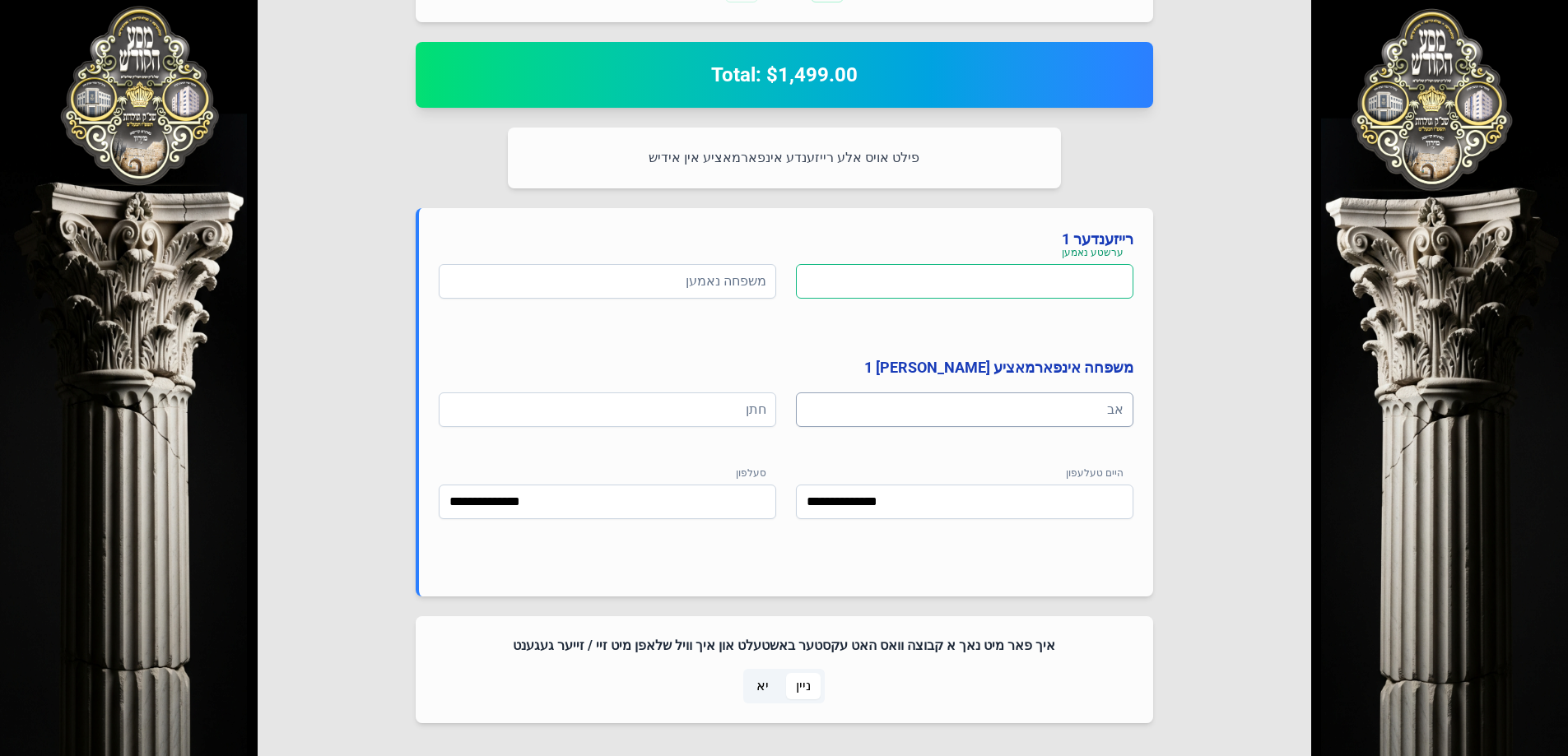
scroll to position [805, 0]
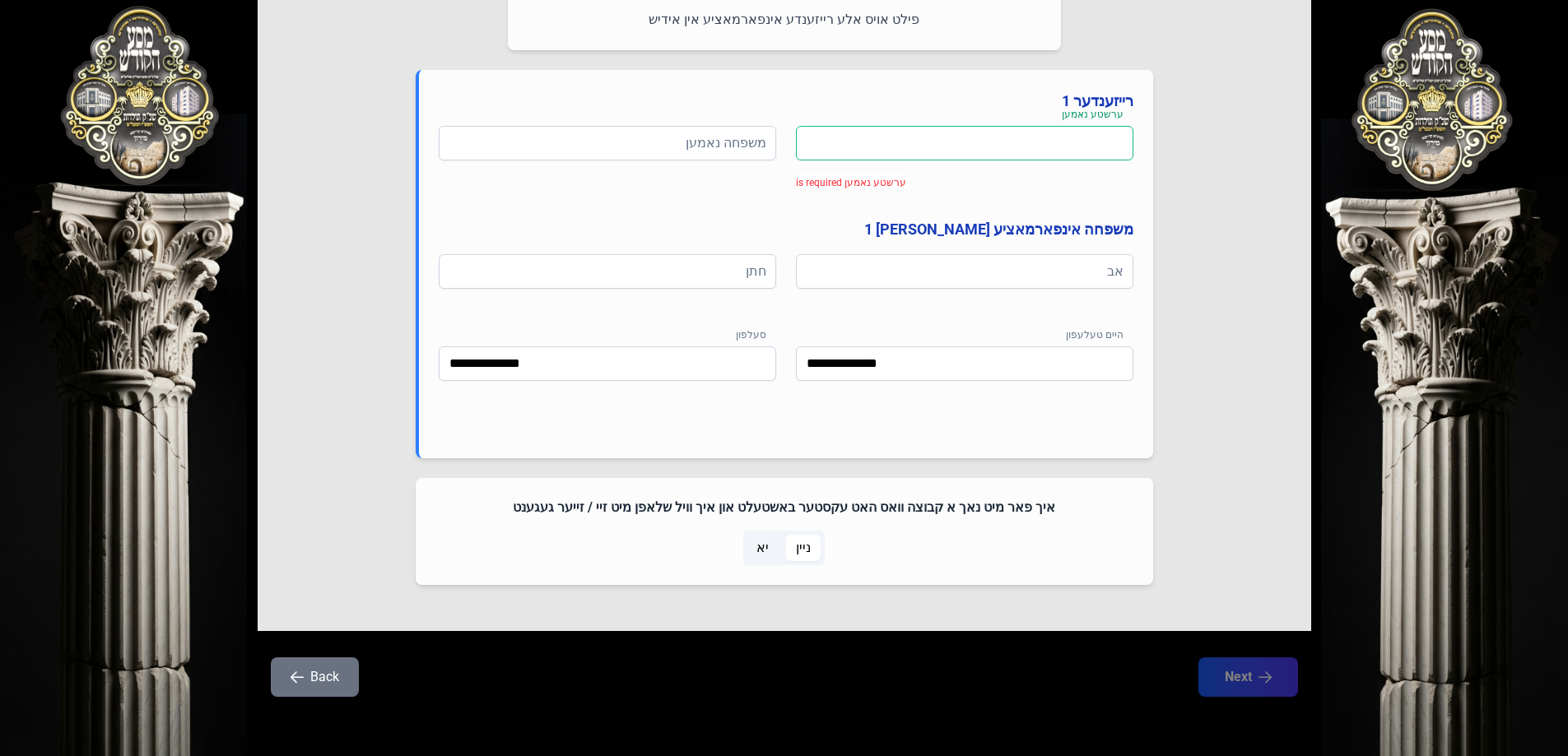
click at [1029, 145] on input at bounding box center [965, 143] width 338 height 35
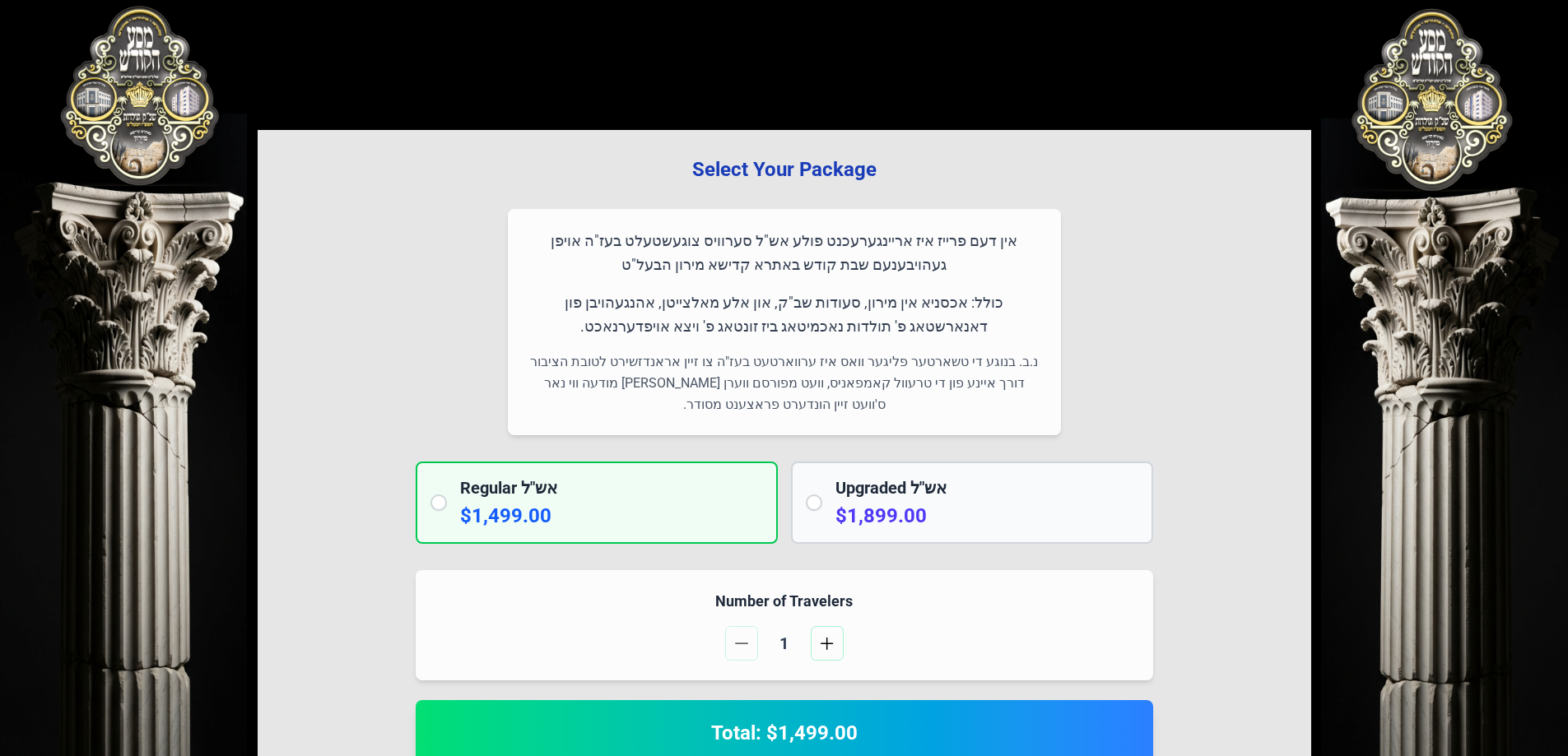
scroll to position [0, 0]
